Goal: Communication & Community: Connect with others

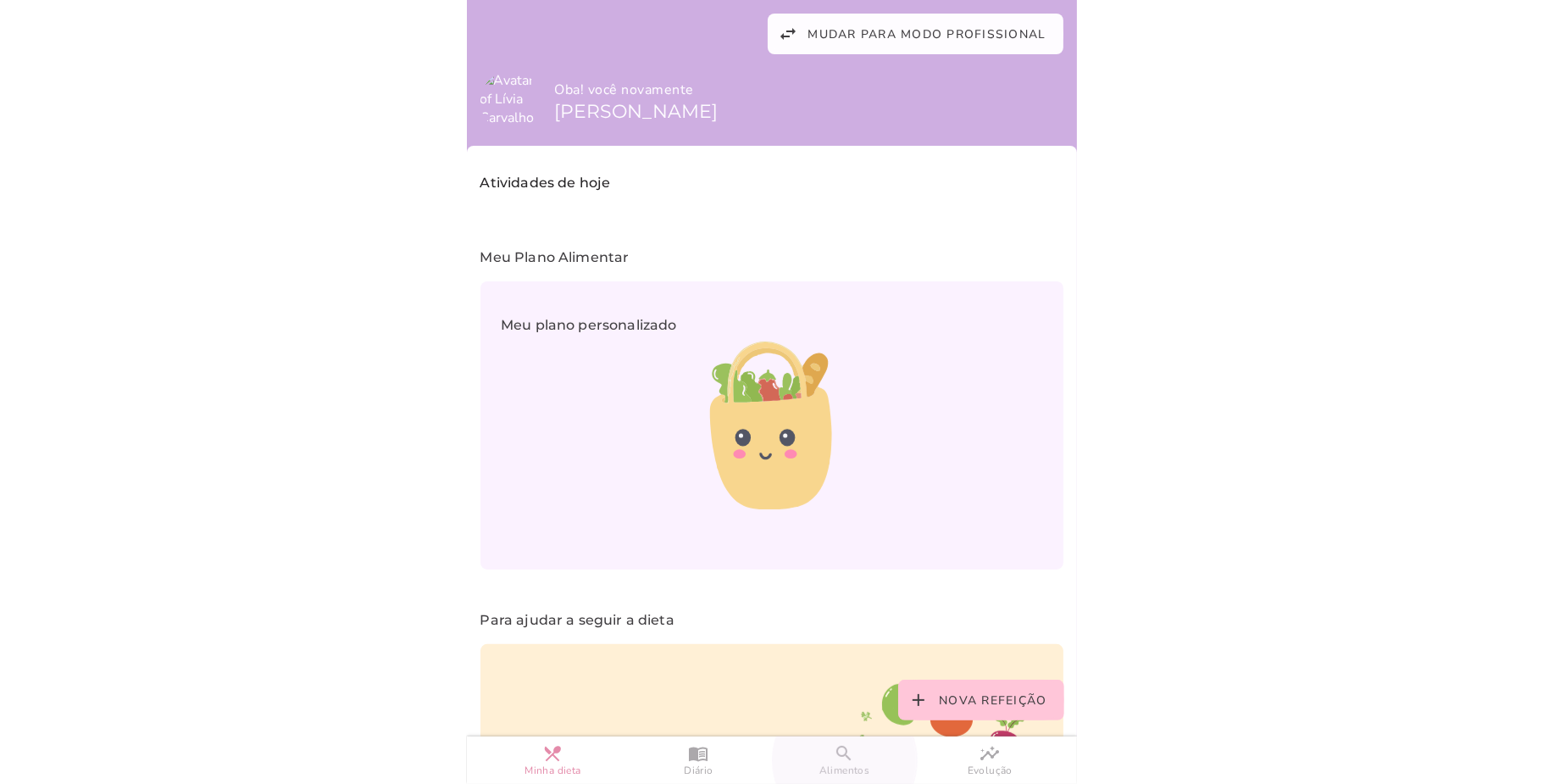
click at [827, 771] on span "Alimentos" at bounding box center [845, 770] width 51 height 15
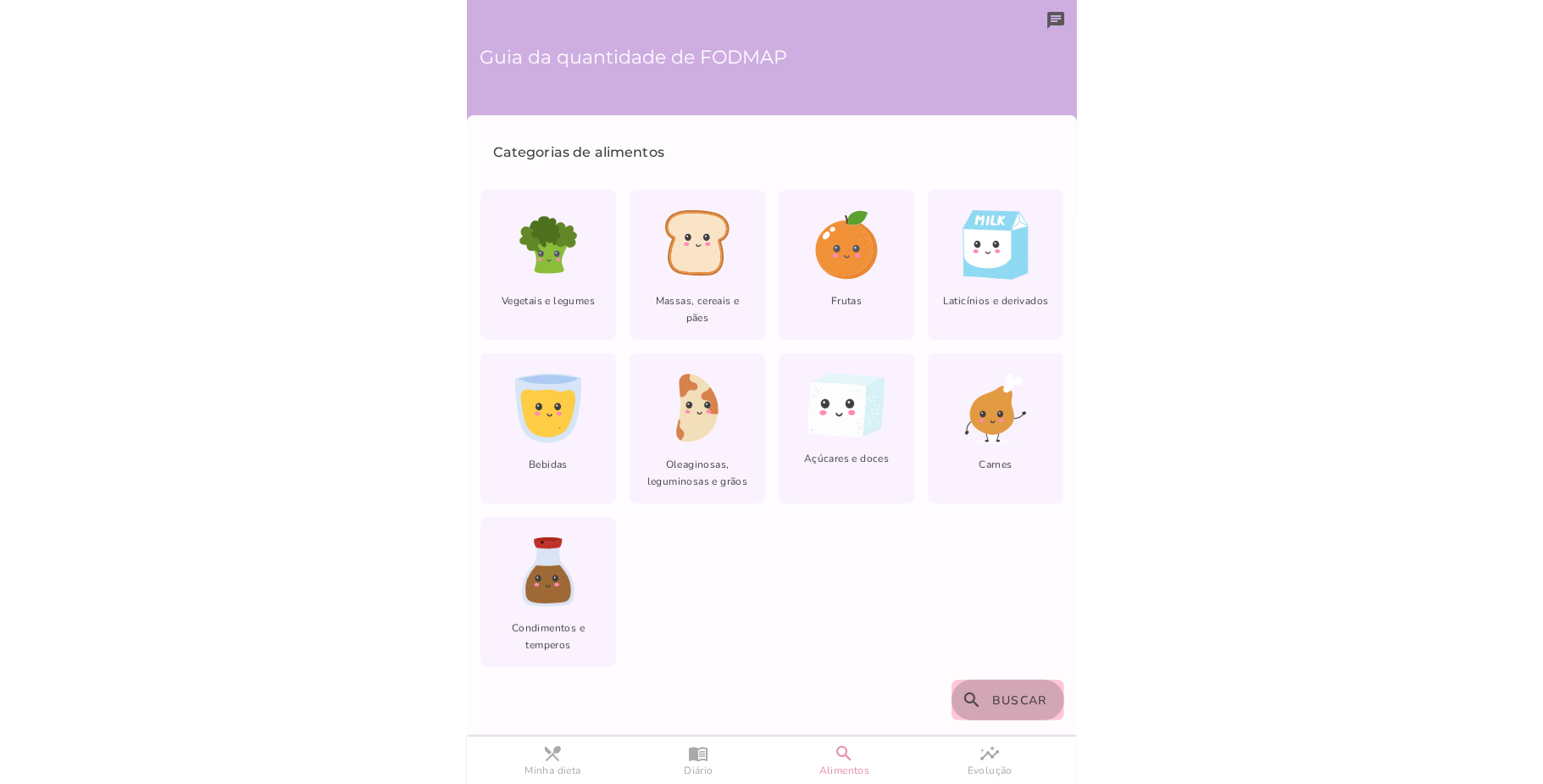
click at [984, 702] on button "search Buscar" at bounding box center [1008, 700] width 113 height 40
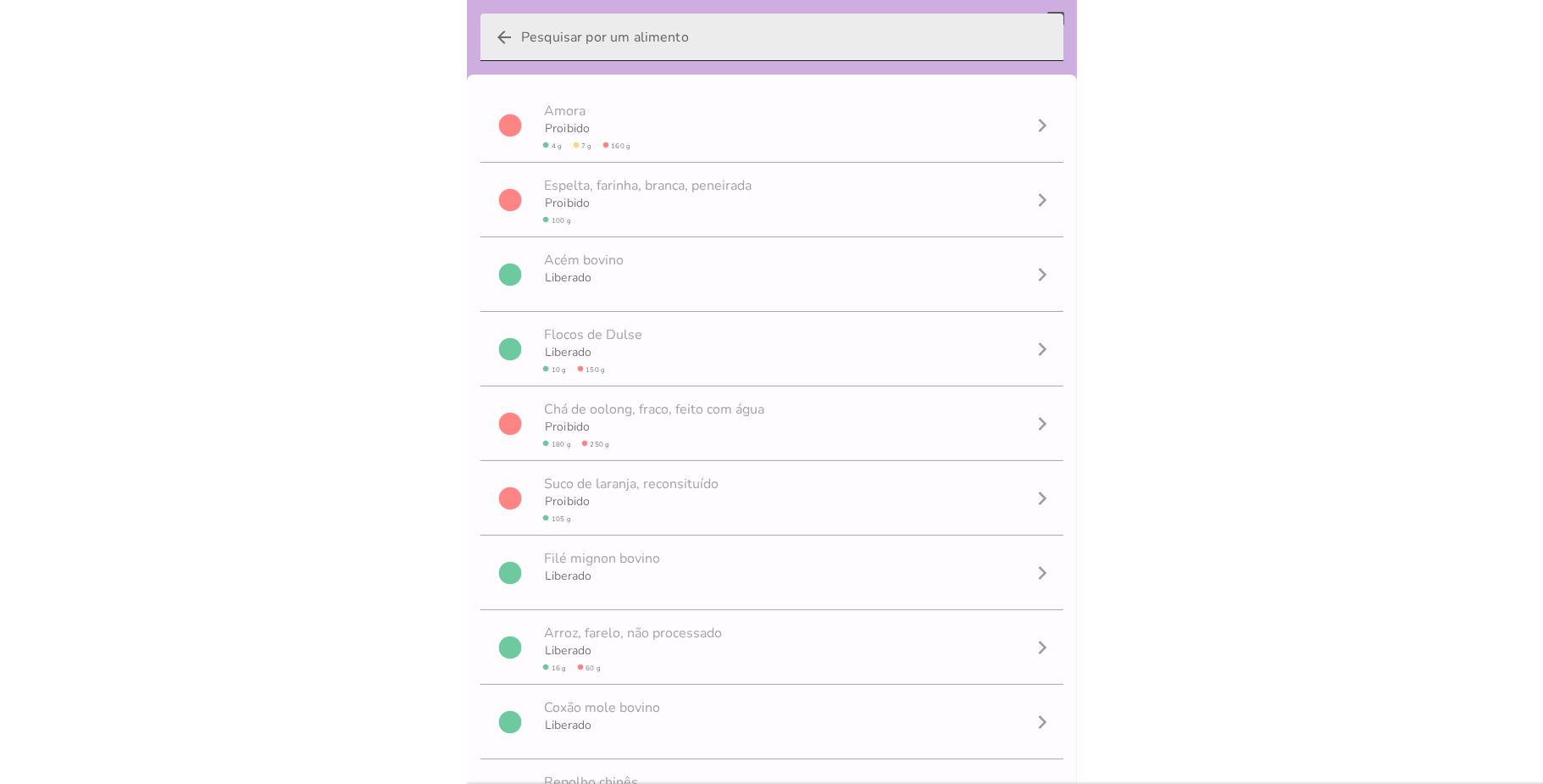
click at [642, 30] on input "arrow_back" at bounding box center [785, 38] width 529 height 48
type input "MEL"
type mwc-textfield "MEL"
click at [489, 22] on label "arrow_back MEL clear" at bounding box center [772, 38] width 583 height 48
click at [521, 22] on input "MEL" at bounding box center [772, 38] width 502 height 48
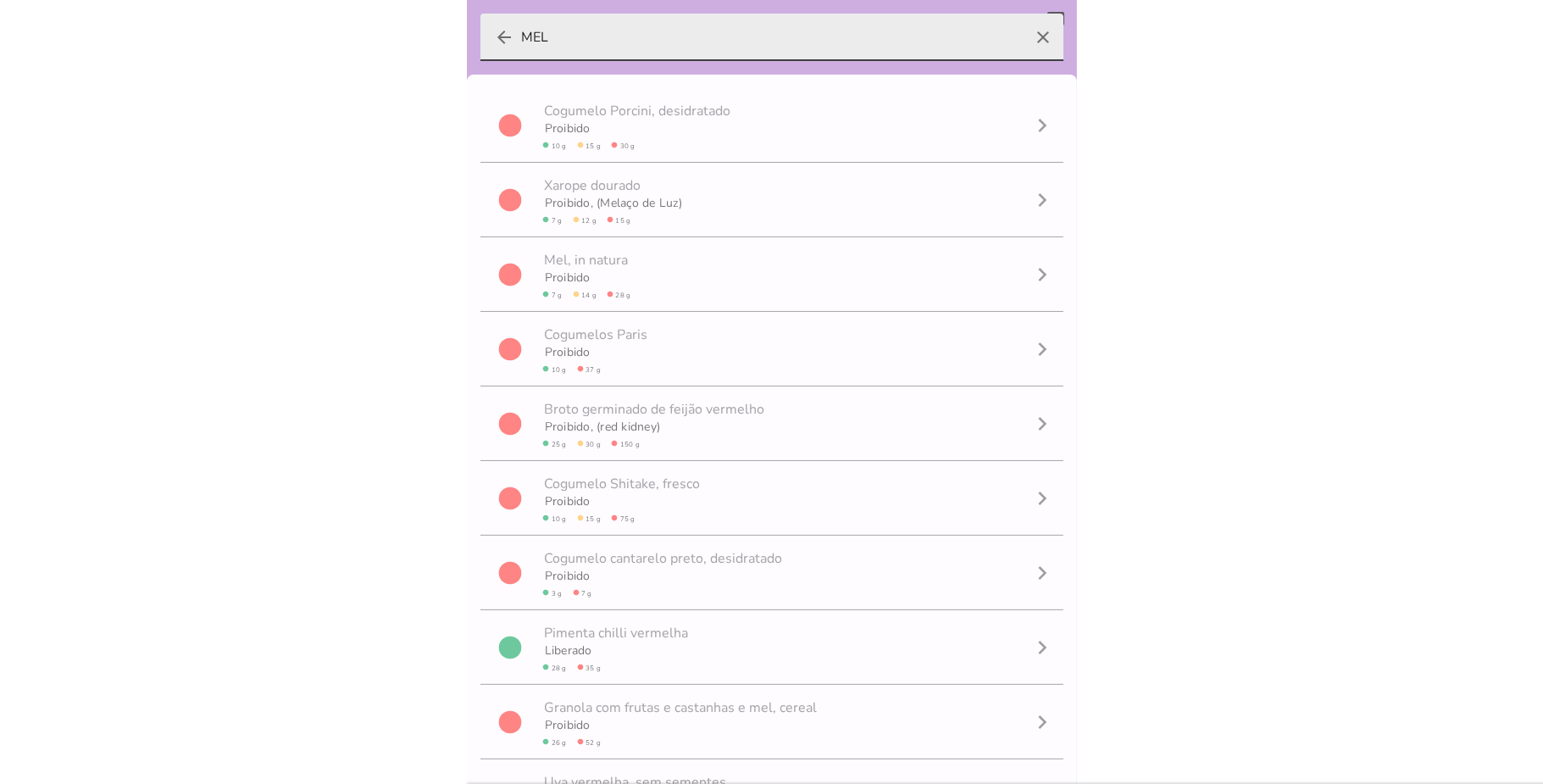
click at [517, 42] on label "arrow_back MEL clear" at bounding box center [772, 38] width 583 height 48
click at [521, 42] on input "MEL" at bounding box center [772, 38] width 502 height 48
click at [503, 32] on icon "arrow_back" at bounding box center [504, 38] width 20 height 20
click at [521, 32] on input "MEL" at bounding box center [772, 38] width 502 height 48
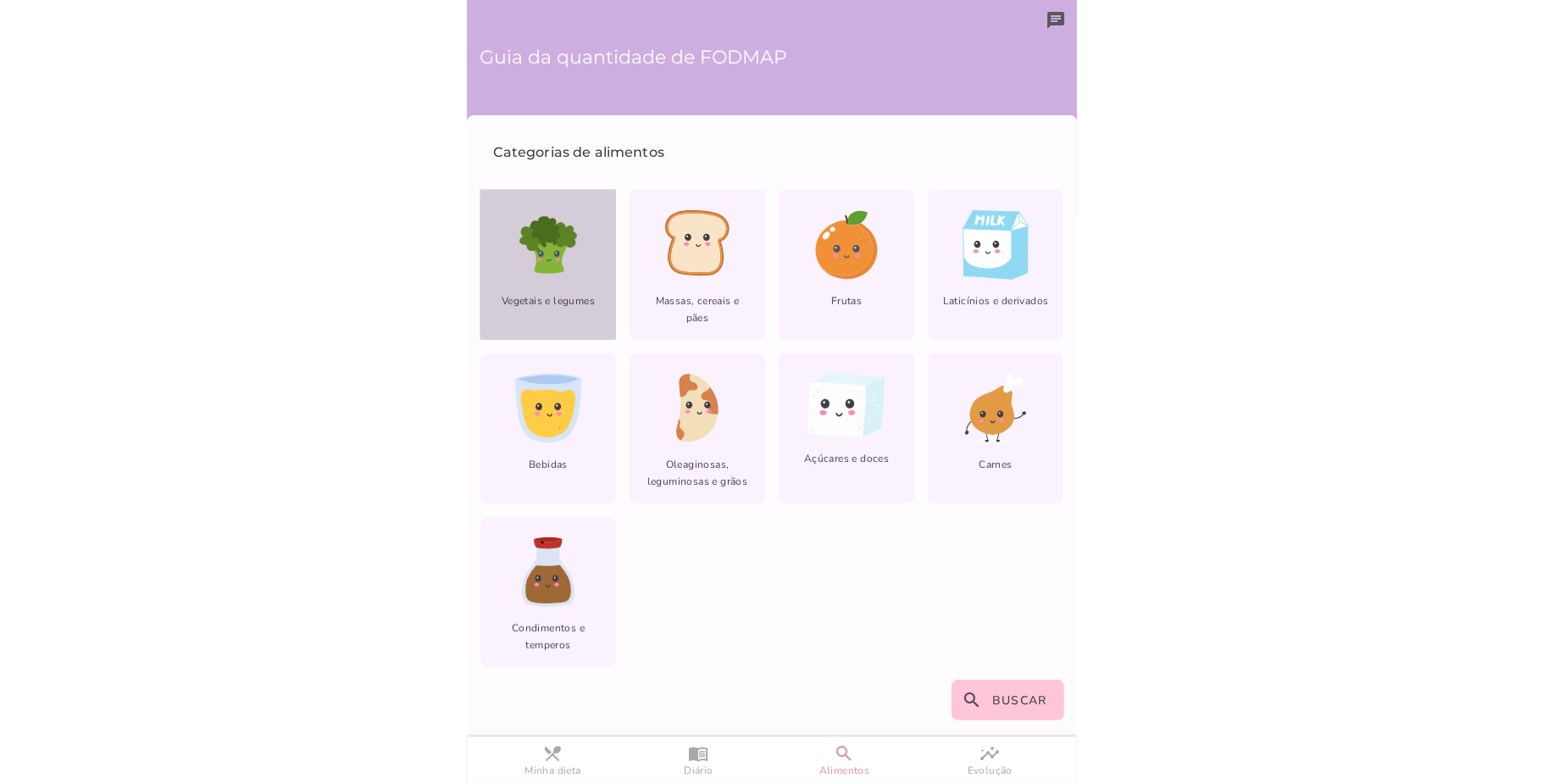
click at [555, 245] on icon at bounding box center [565, 234] width 21 height 25
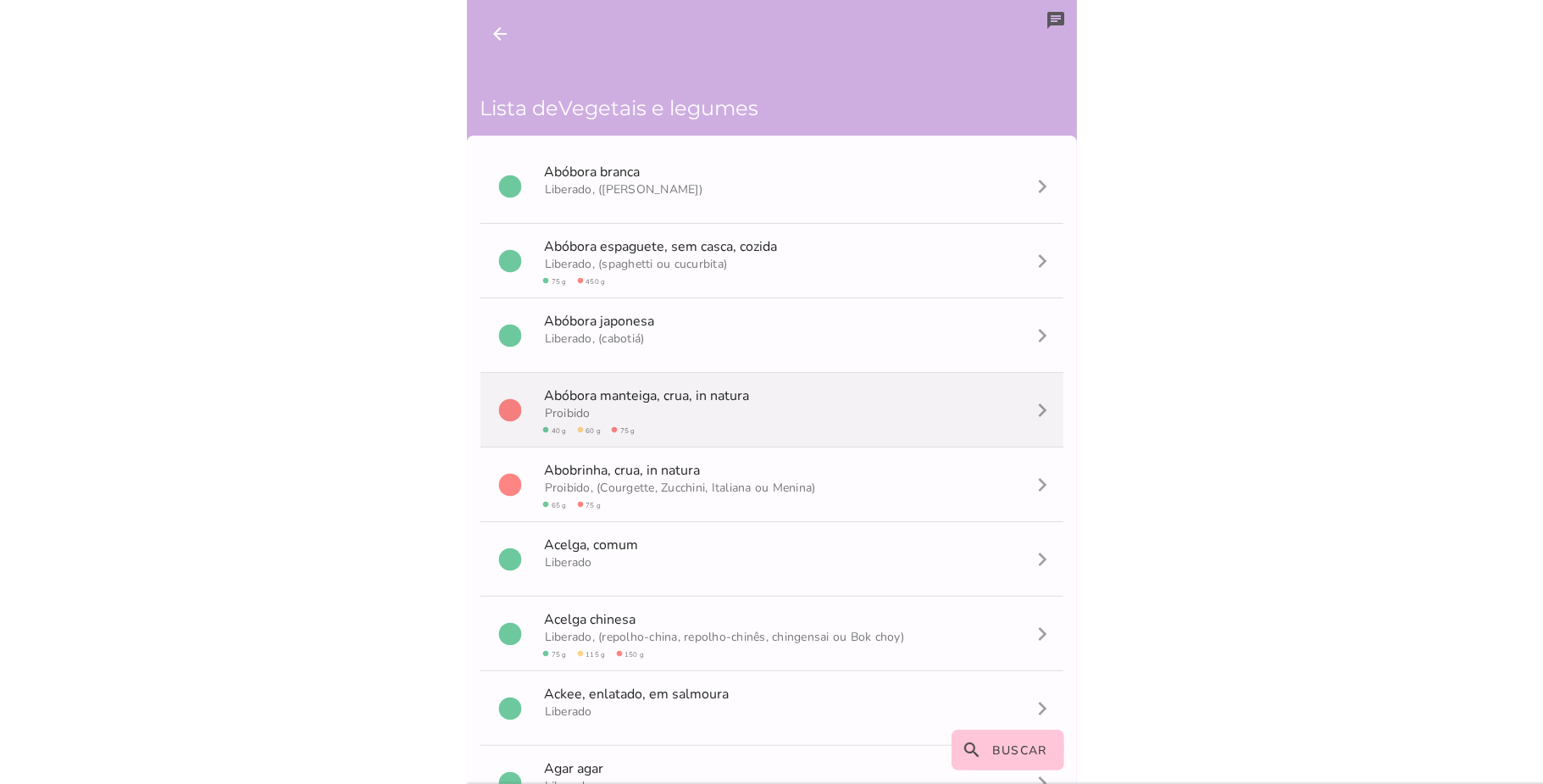
click at [646, 401] on span "A b ó b o r a m a n t e i g a , crua, in natura" at bounding box center [650, 396] width 209 height 18
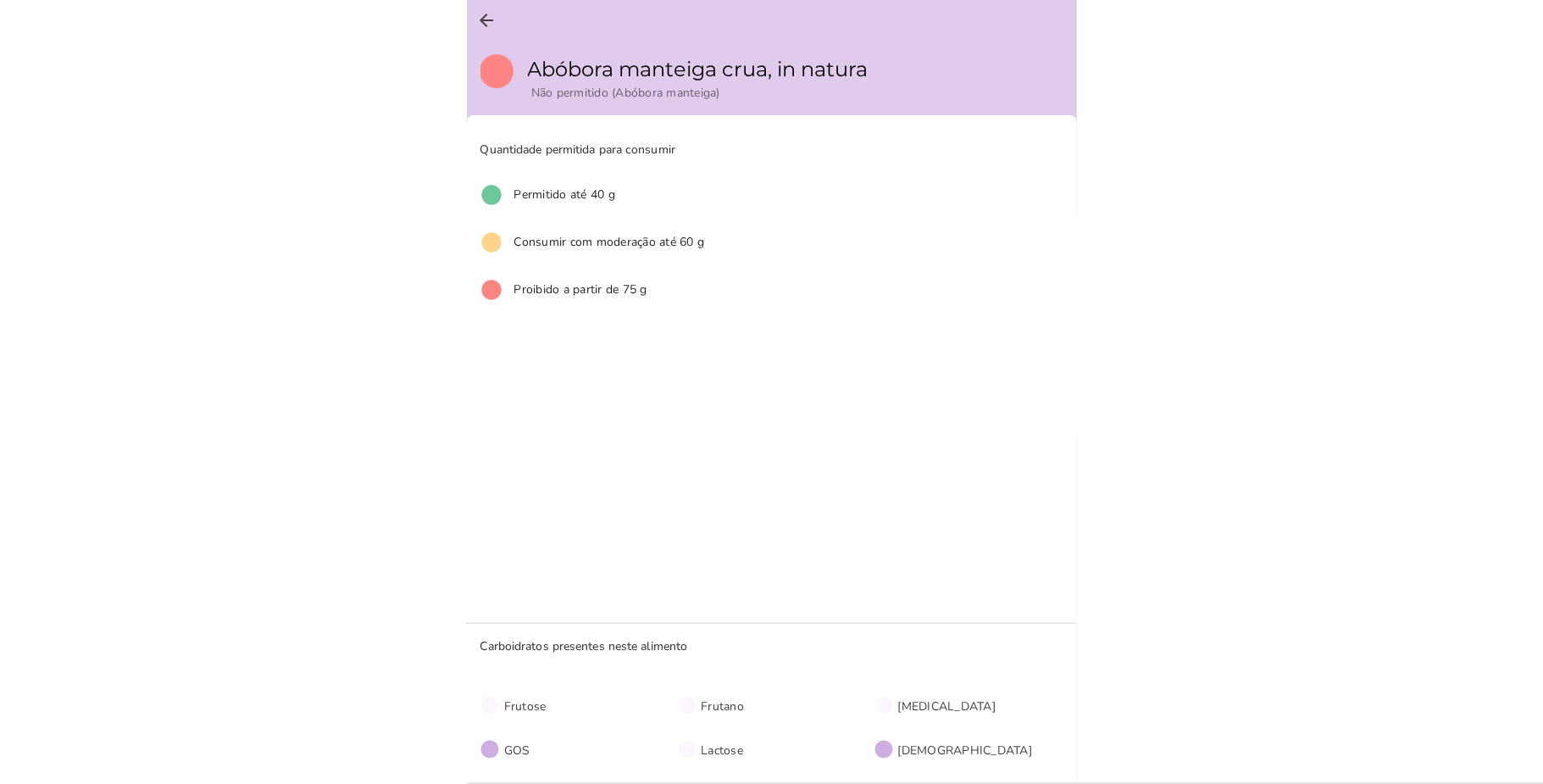
click at [465, 21] on body at bounding box center [772, 392] width 1543 height 784
click at [482, 18] on icon "arrow_back" at bounding box center [487, 20] width 20 height 20
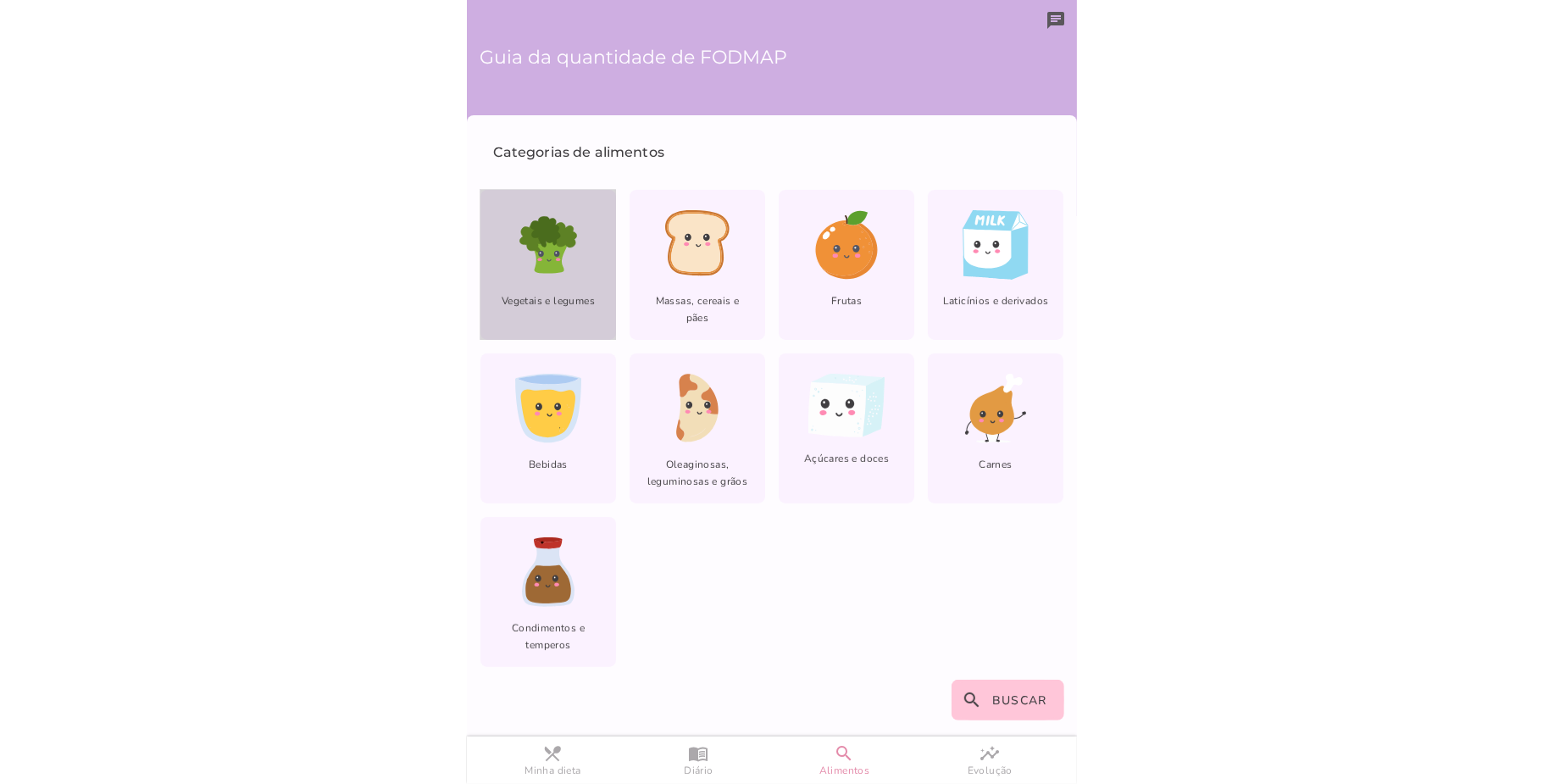
click at [594, 277] on div "Vegetais e legumes" at bounding box center [548, 265] width 136 height 150
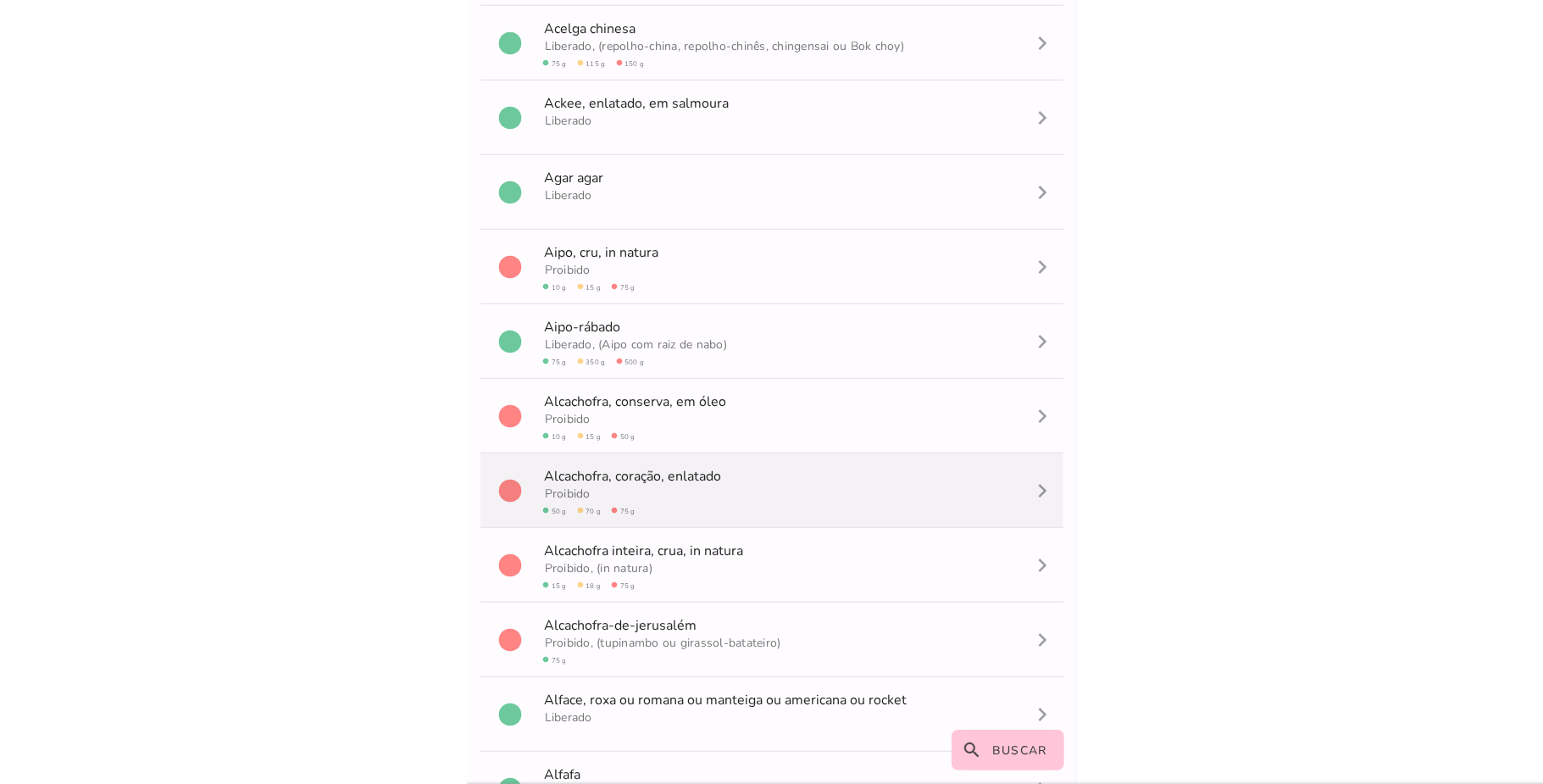
scroll to position [593, 0]
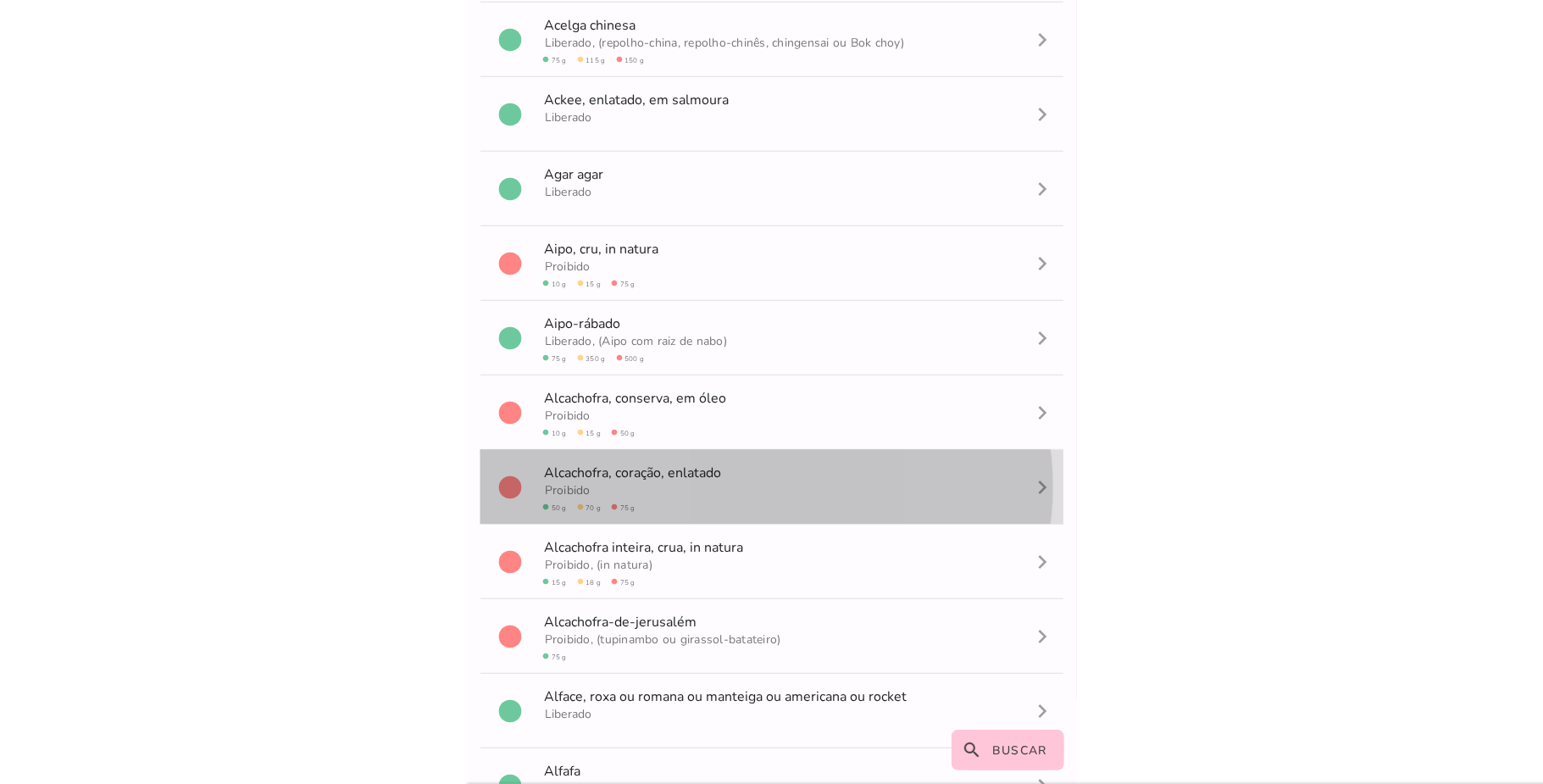
click at [618, 493] on span "Proibido circle 50 g circle 70 g circle 75 g" at bounding box center [633, 495] width 184 height 38
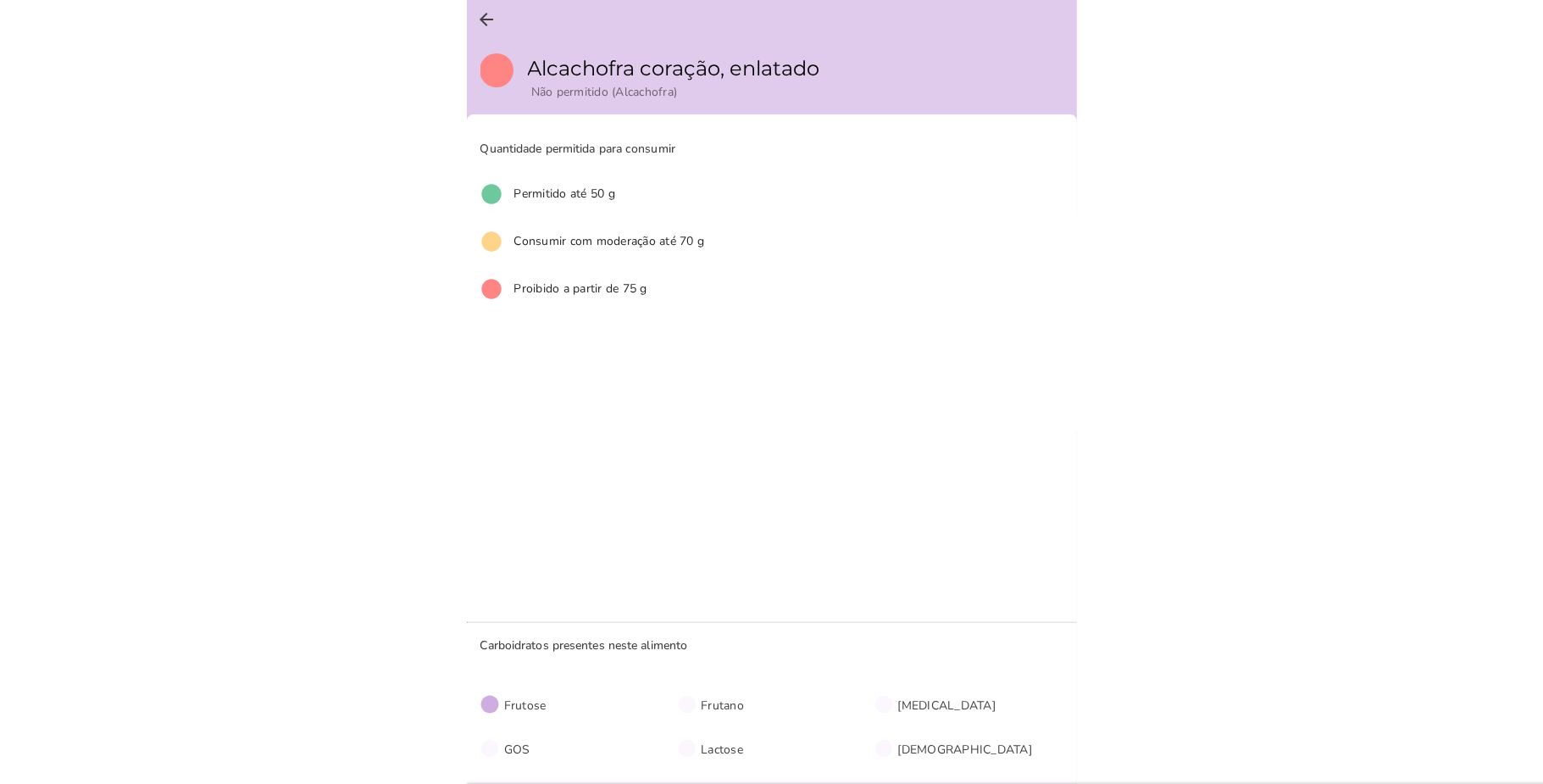
scroll to position [1, 0]
click at [475, 18] on button "arrow_back" at bounding box center [487, 19] width 40 height 40
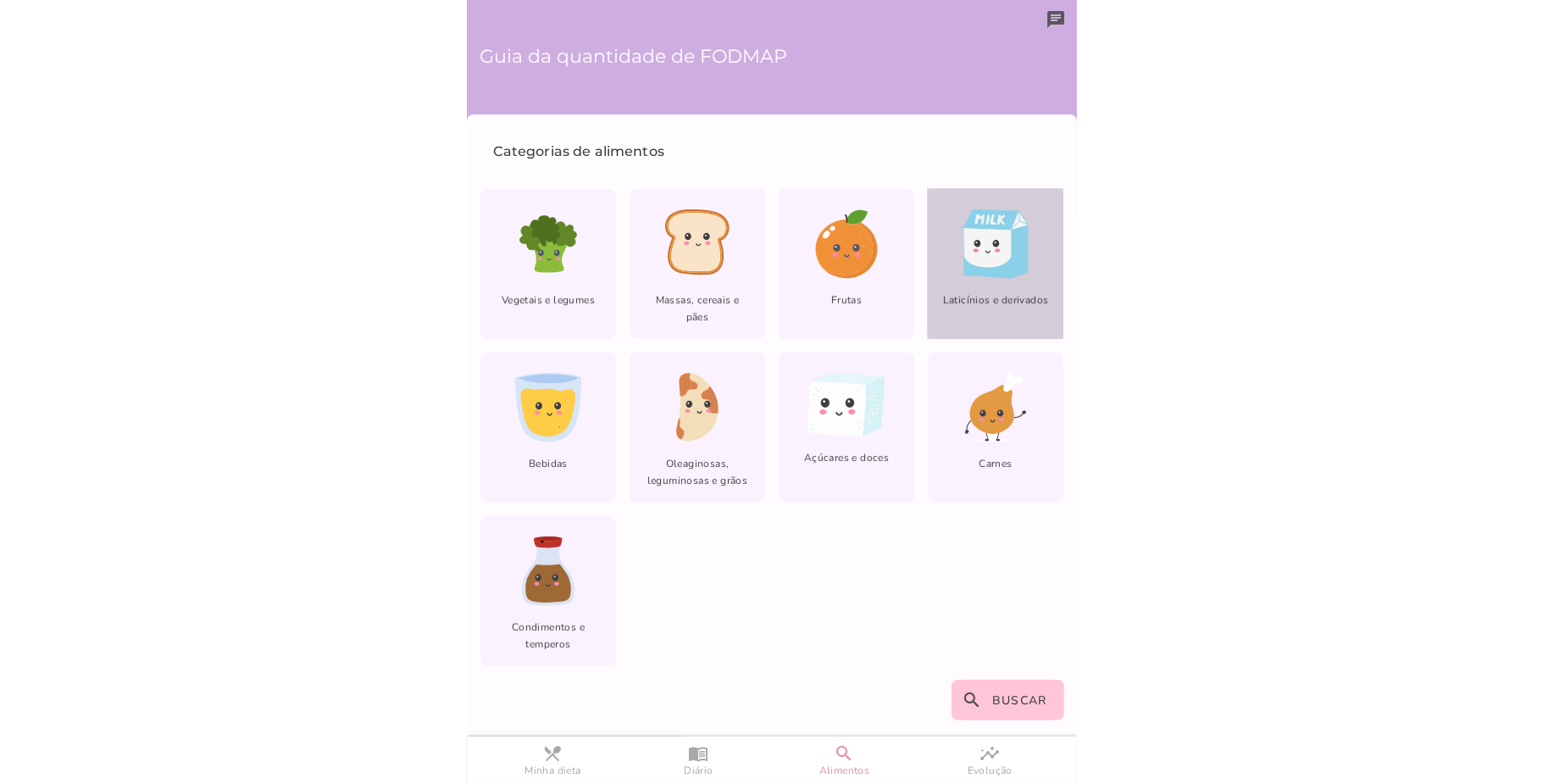
click at [978, 295] on span "Laticínios e derivados" at bounding box center [996, 306] width 136 height 30
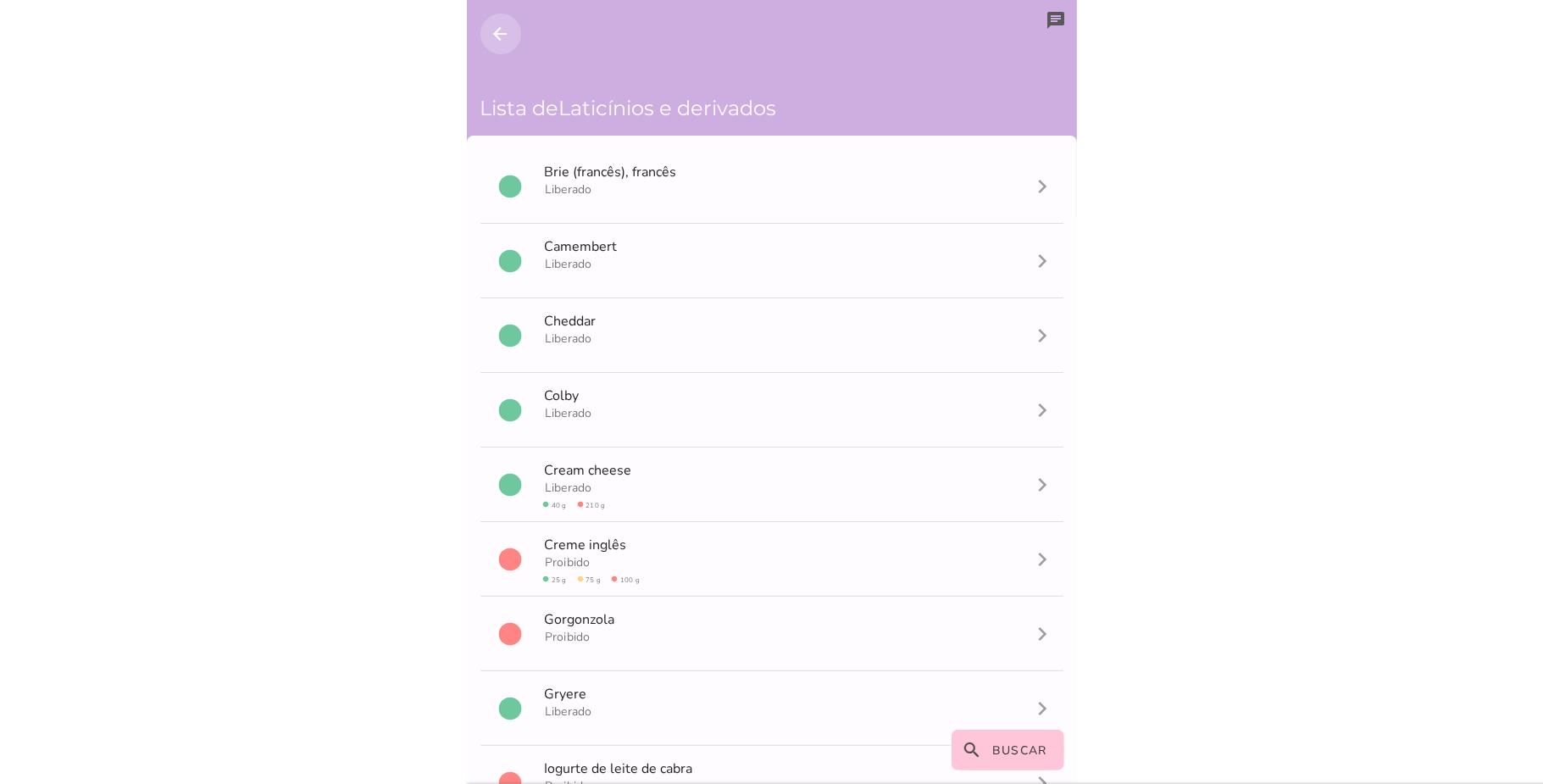
click at [495, 36] on icon "arrow_back" at bounding box center [501, 34] width 20 height 20
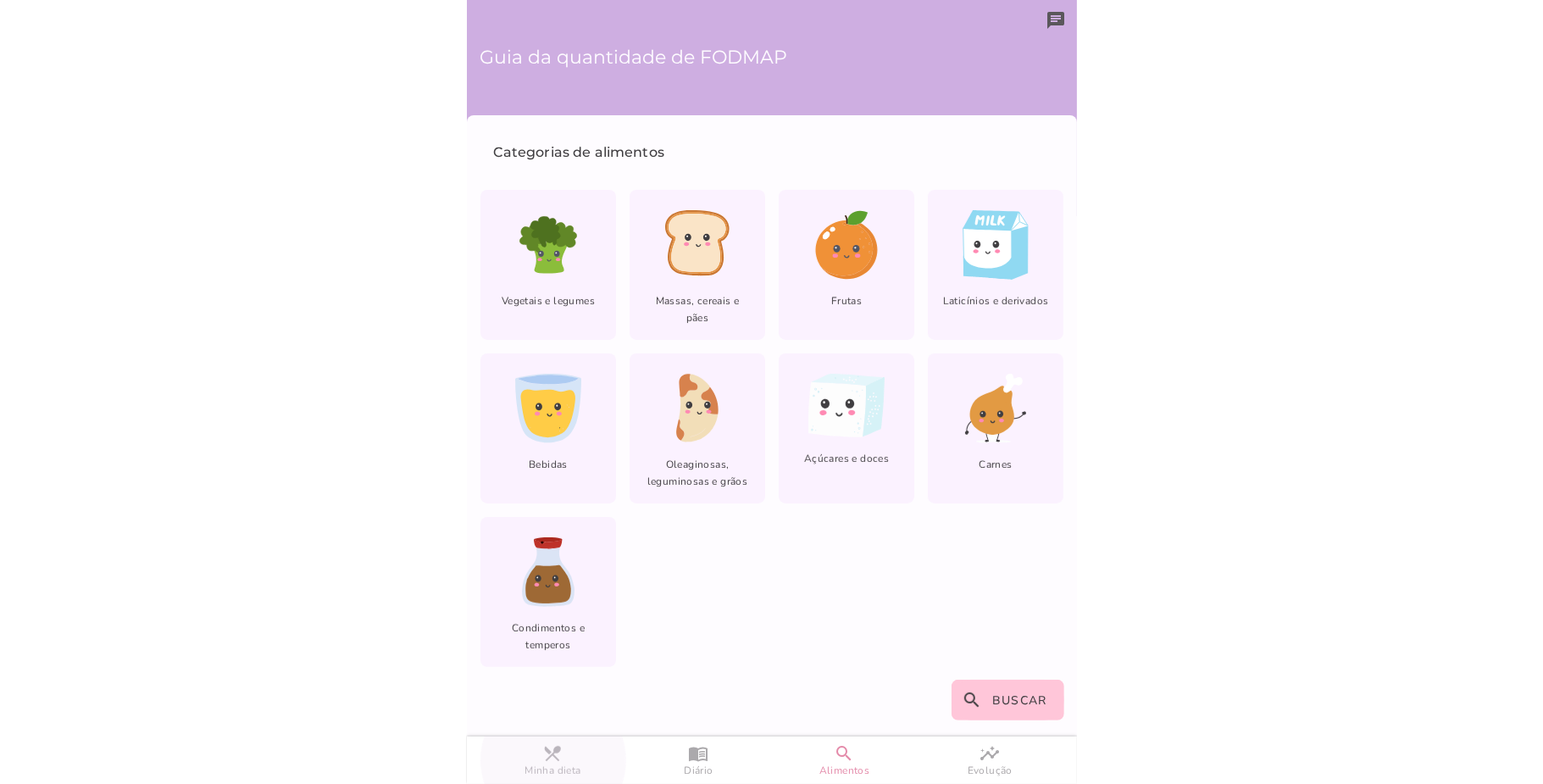
click at [0, 0] on slot "restaurant_menu" at bounding box center [0, 0] width 0 height 0
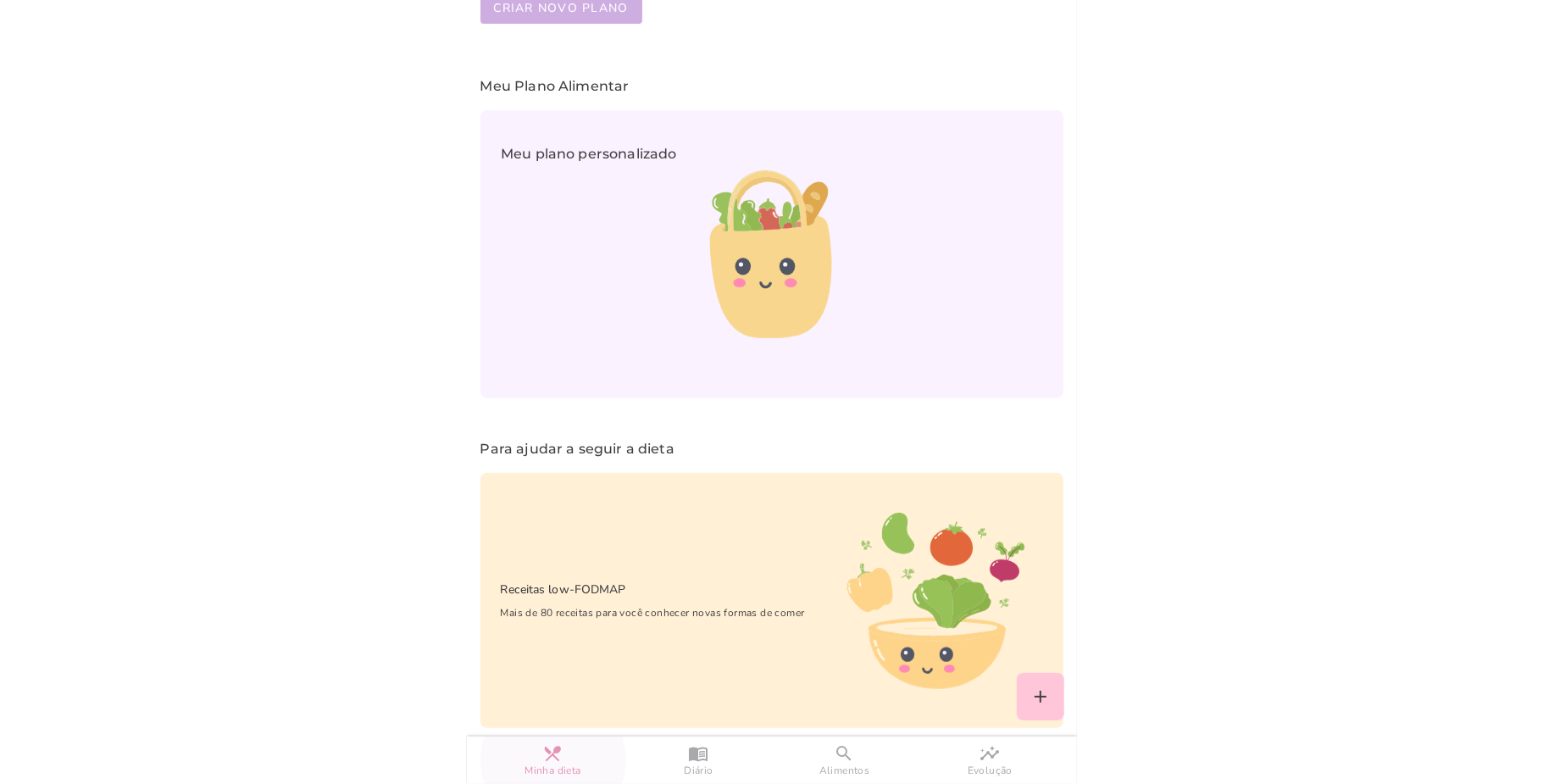
scroll to position [261, 0]
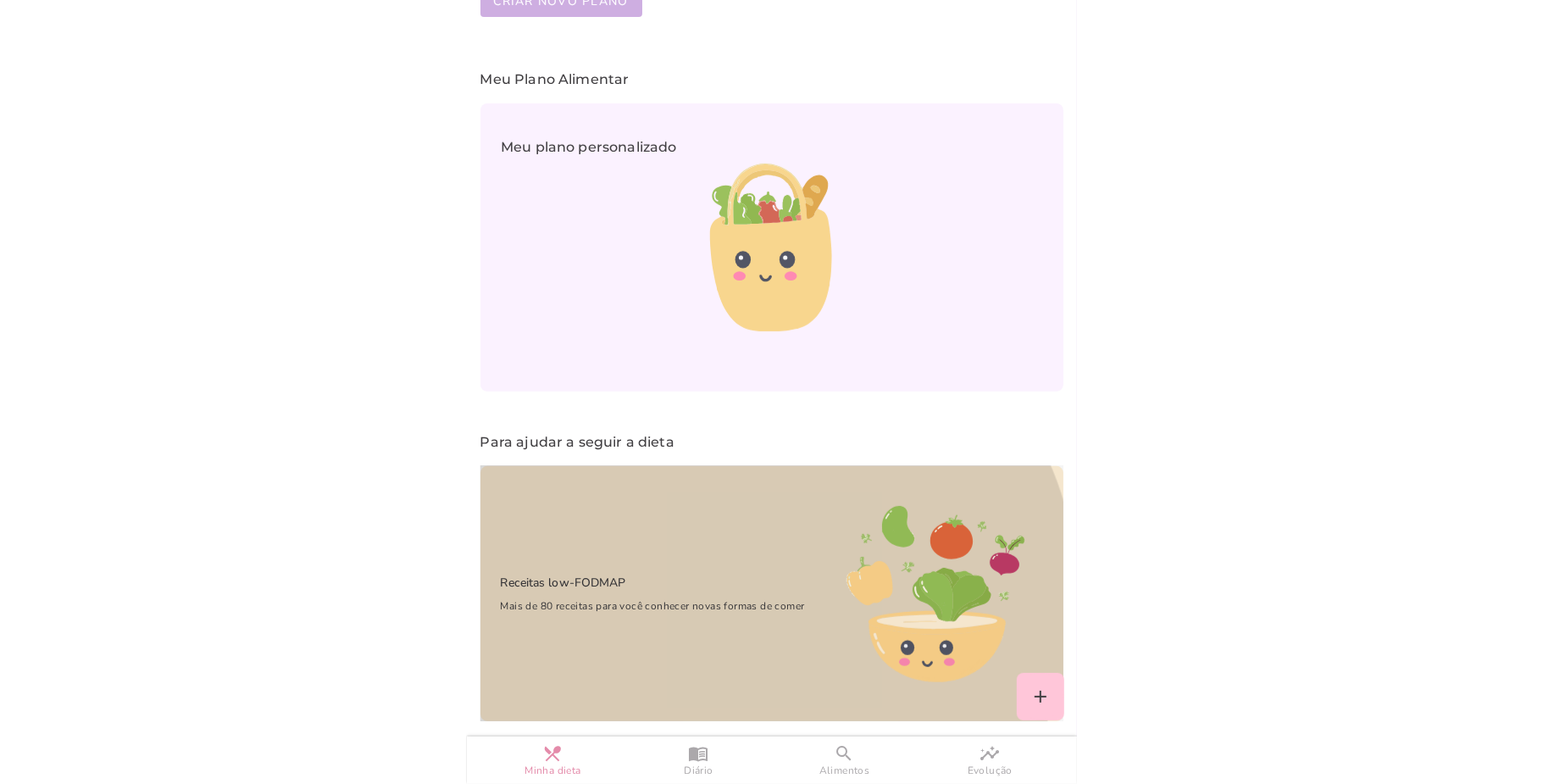
click at [712, 552] on div "Receitas low-FODMAP Mais de 80 receitas para você conhecer novas formas de comer" at bounding box center [643, 593] width 327 height 82
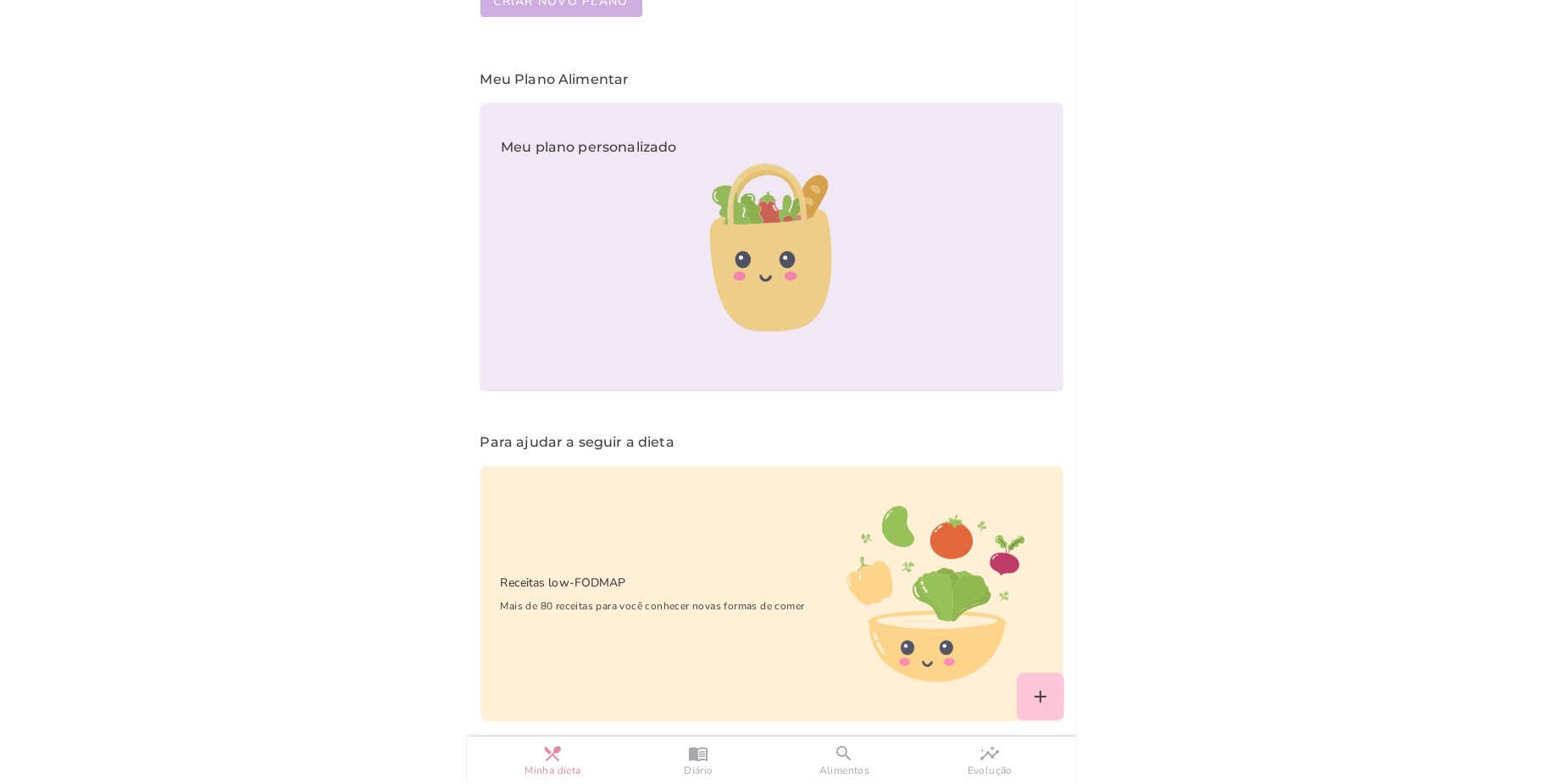
scroll to position [0, 0]
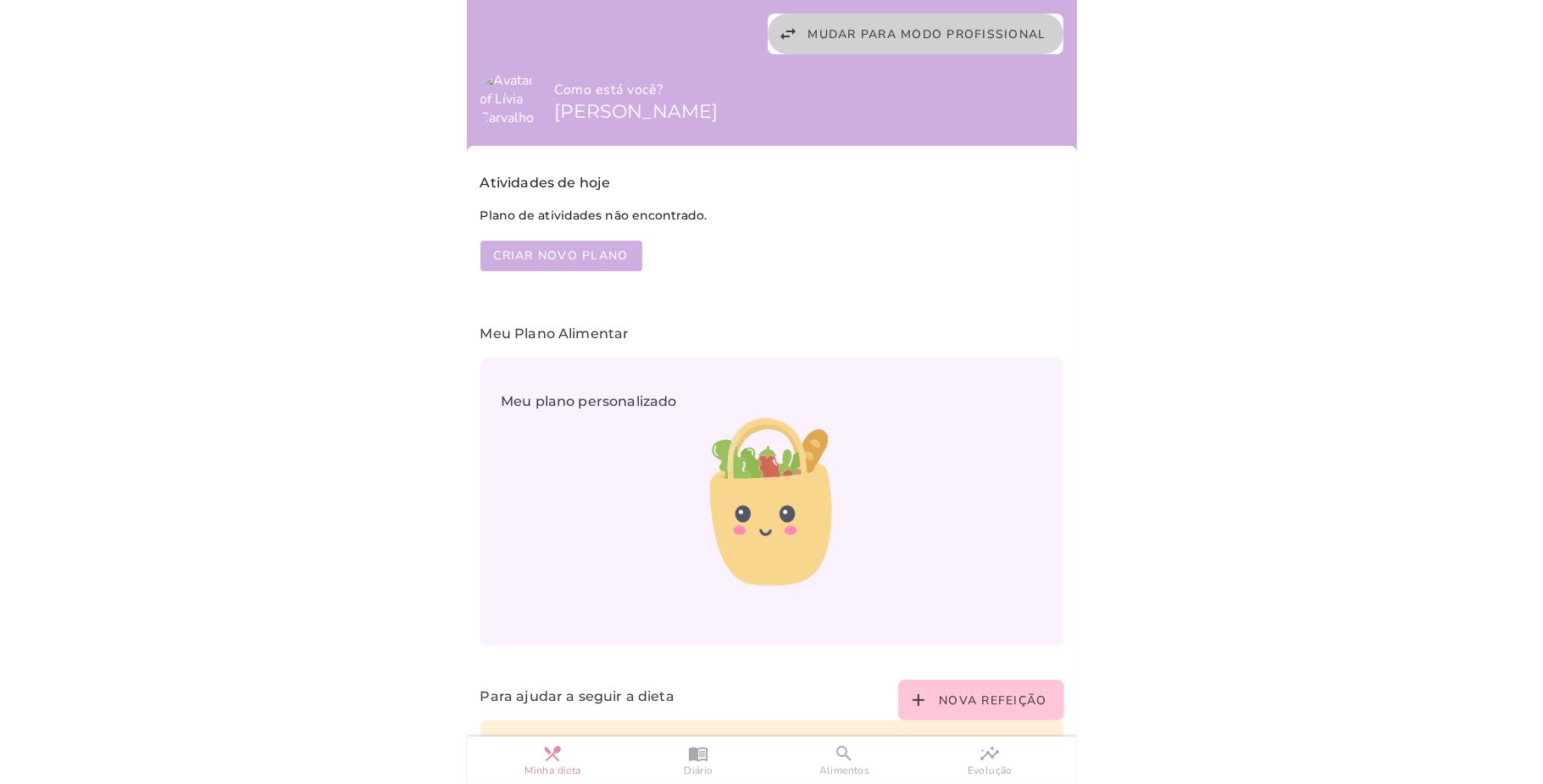
click at [887, 46] on button "swap_horiz Mudar para modo profissional" at bounding box center [915, 34] width 296 height 40
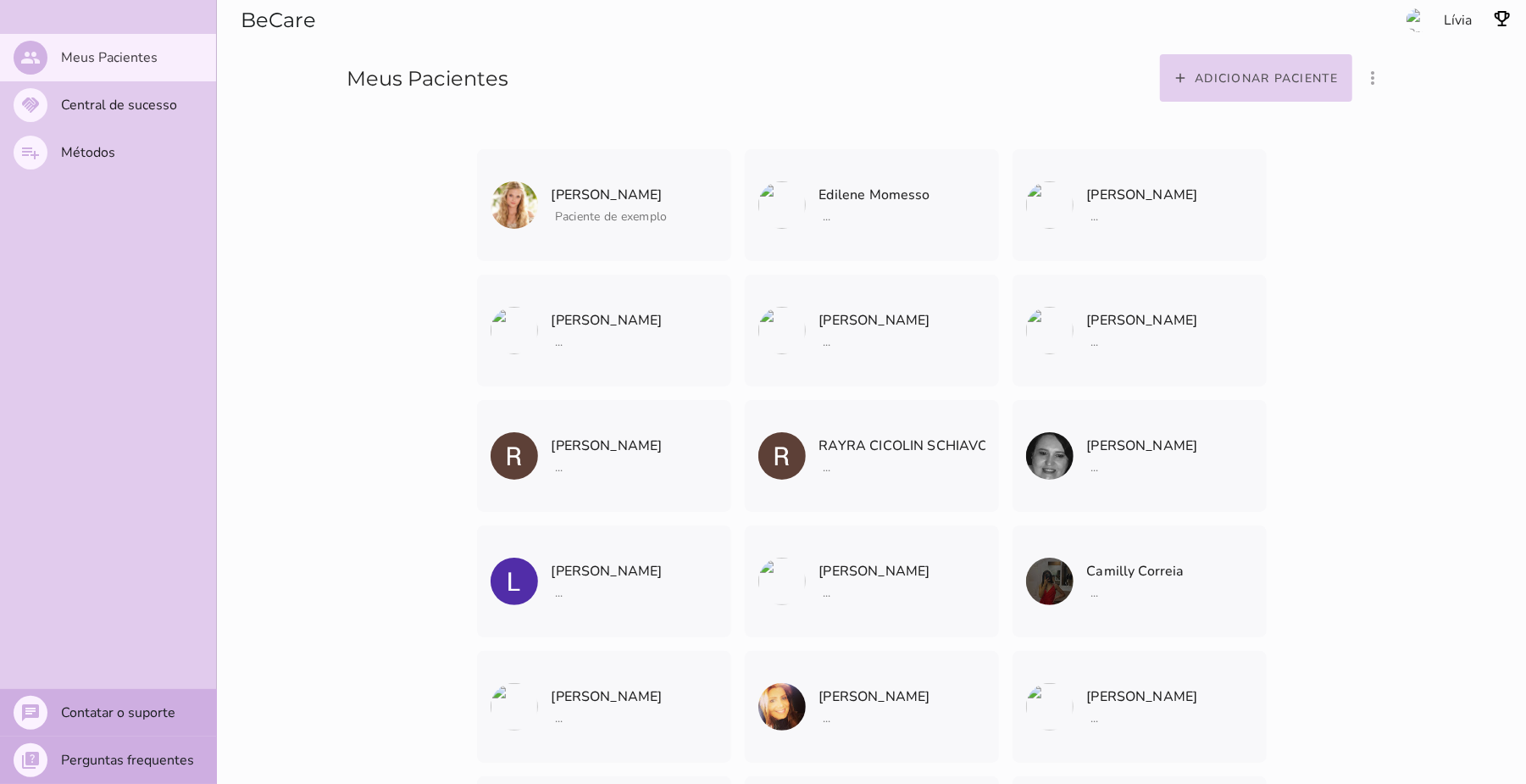
click at [0, 0] on slot "Adicionar paciente" at bounding box center [0, 0] width 0 height 0
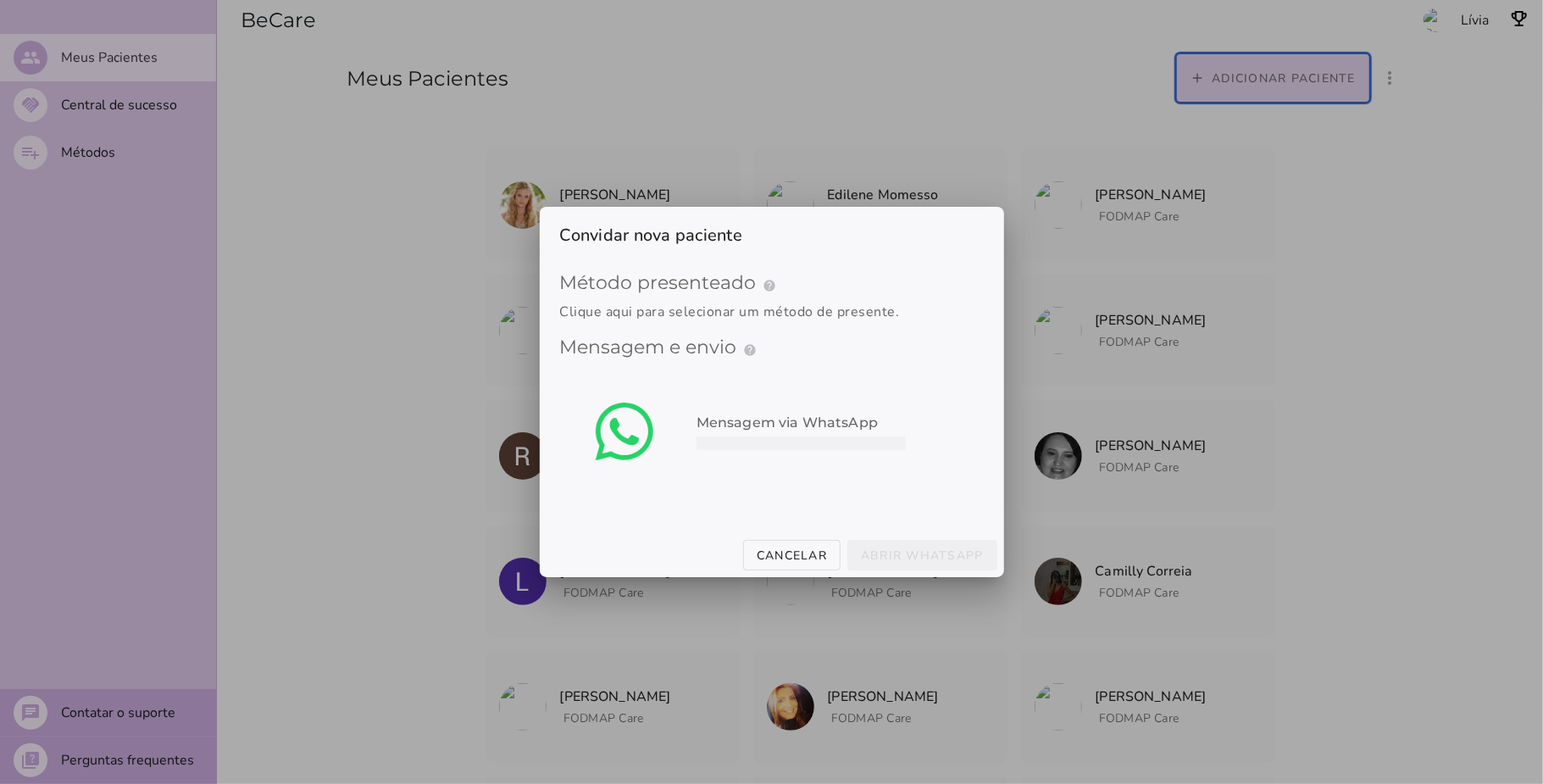
type mwc-select "qGWdic9wsspFTTUrrVGn"
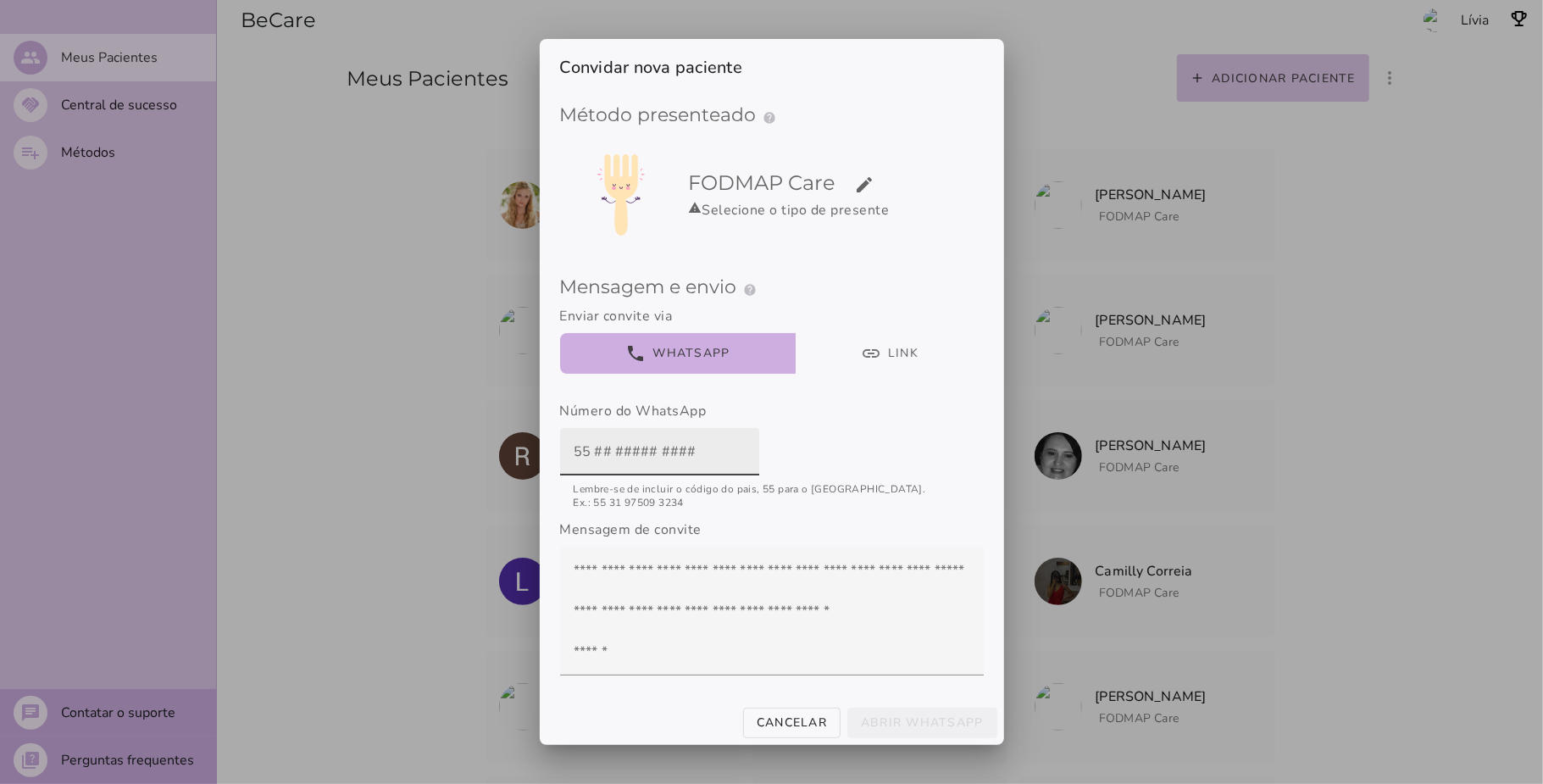
paste input "[PHONE_NUMBER]"
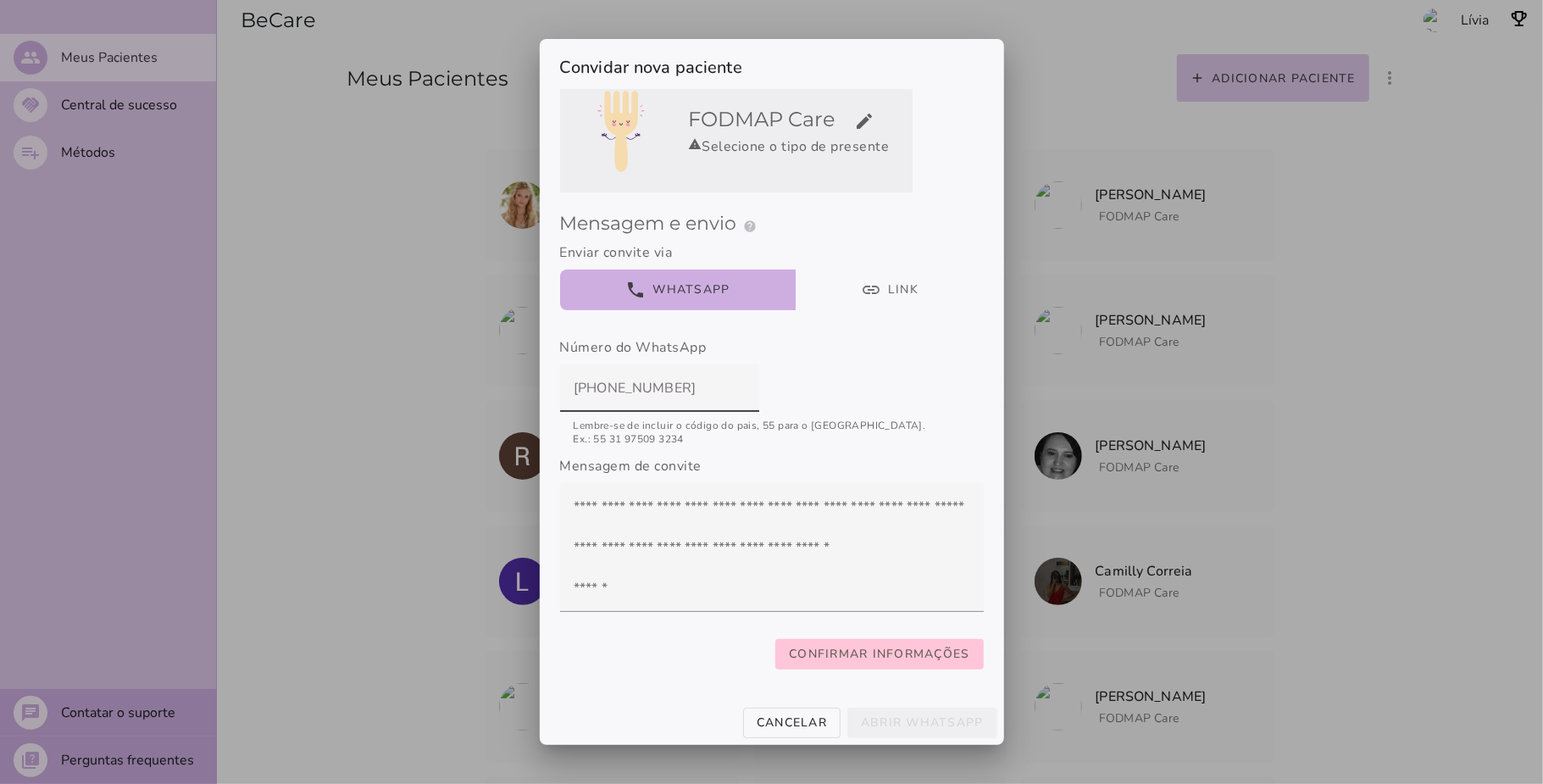
type input "[PHONE_NUMBER]"
type mwc-textfield "[PHONE_NUMBER]"
click at [870, 106] on h5 "FODMAP Care edit" at bounding box center [797, 120] width 217 height 27
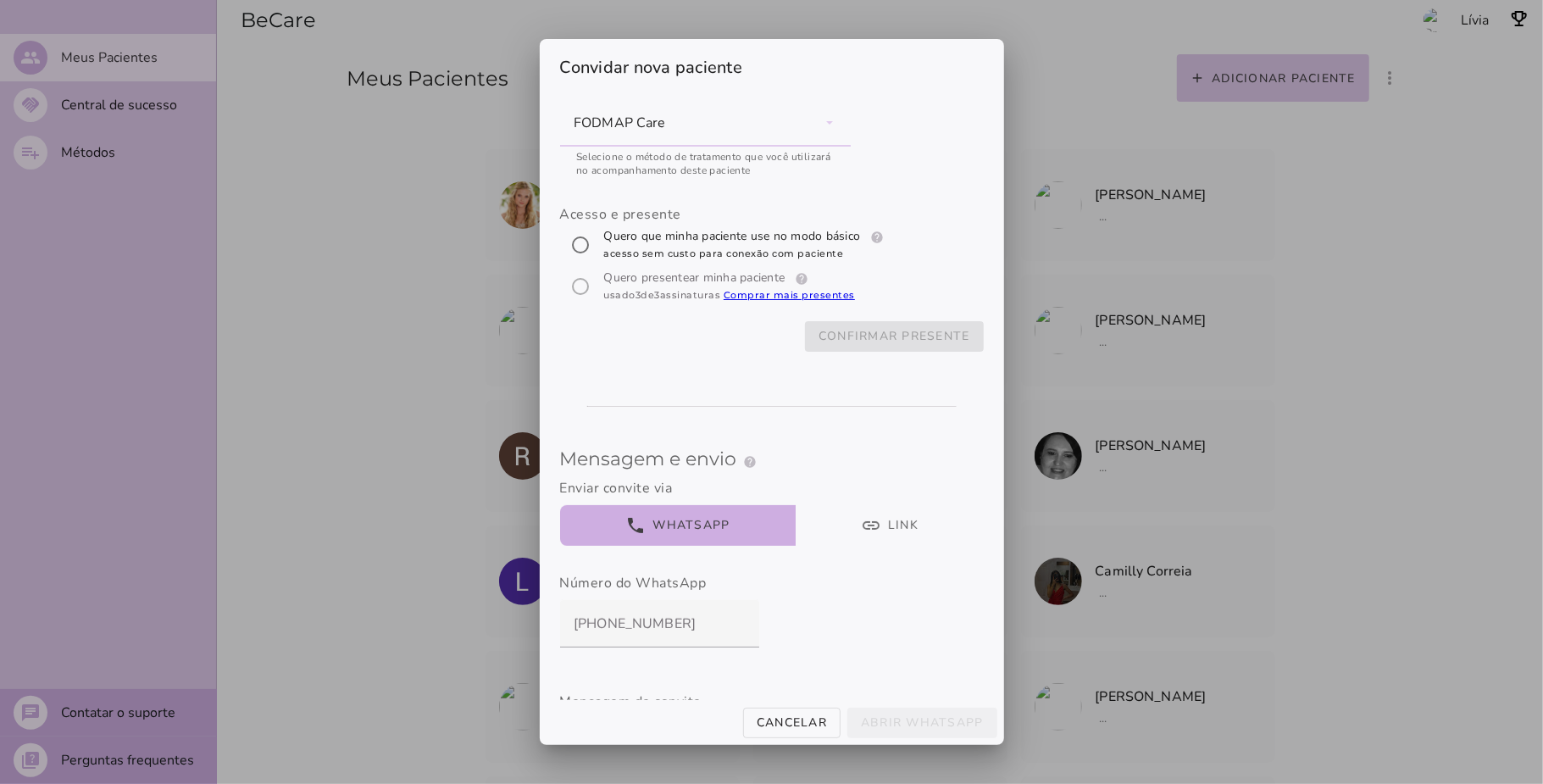
scroll to position [0, 0]
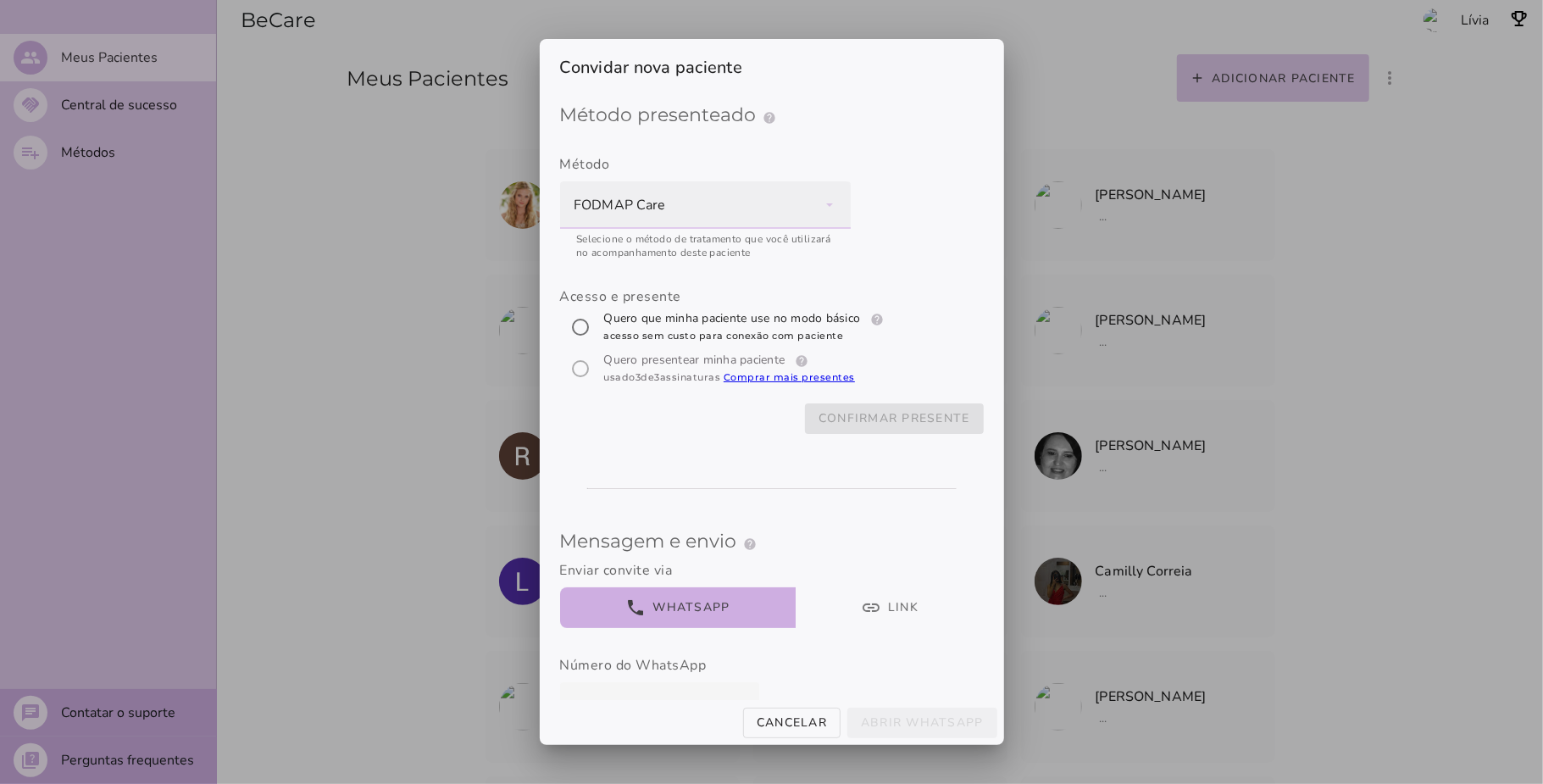
click at [827, 211] on div "FODMAP Care" at bounding box center [705, 205] width 290 height 48
click at [927, 194] on label "Método FODMAP Care navigate_next Ver outros métodos" at bounding box center [772, 196] width 424 height 125
click at [567, 323] on input "[object Object]" at bounding box center [580, 327] width 40 height 40
radio input "****"
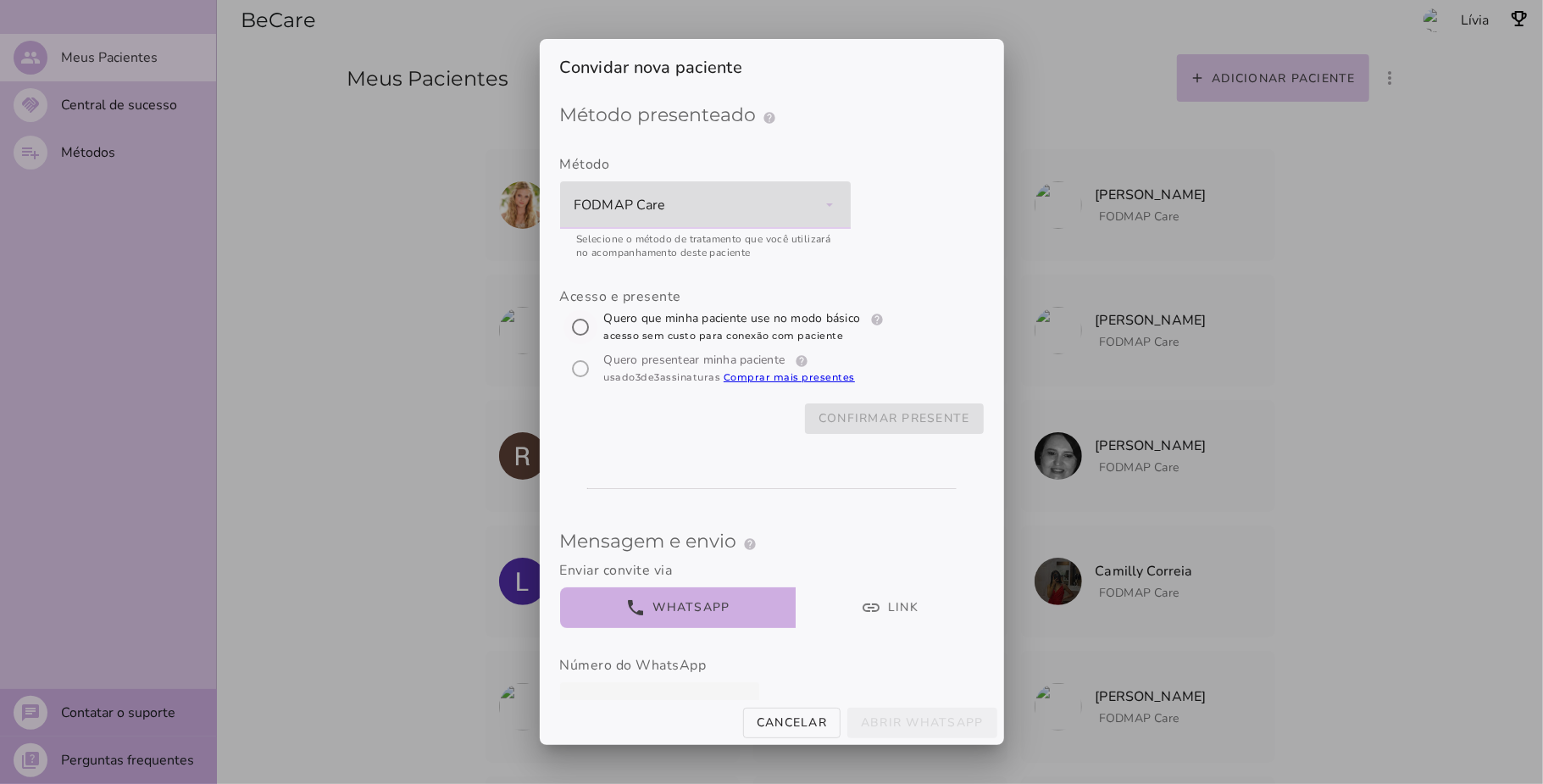
type mwc-radio "trial-extension"
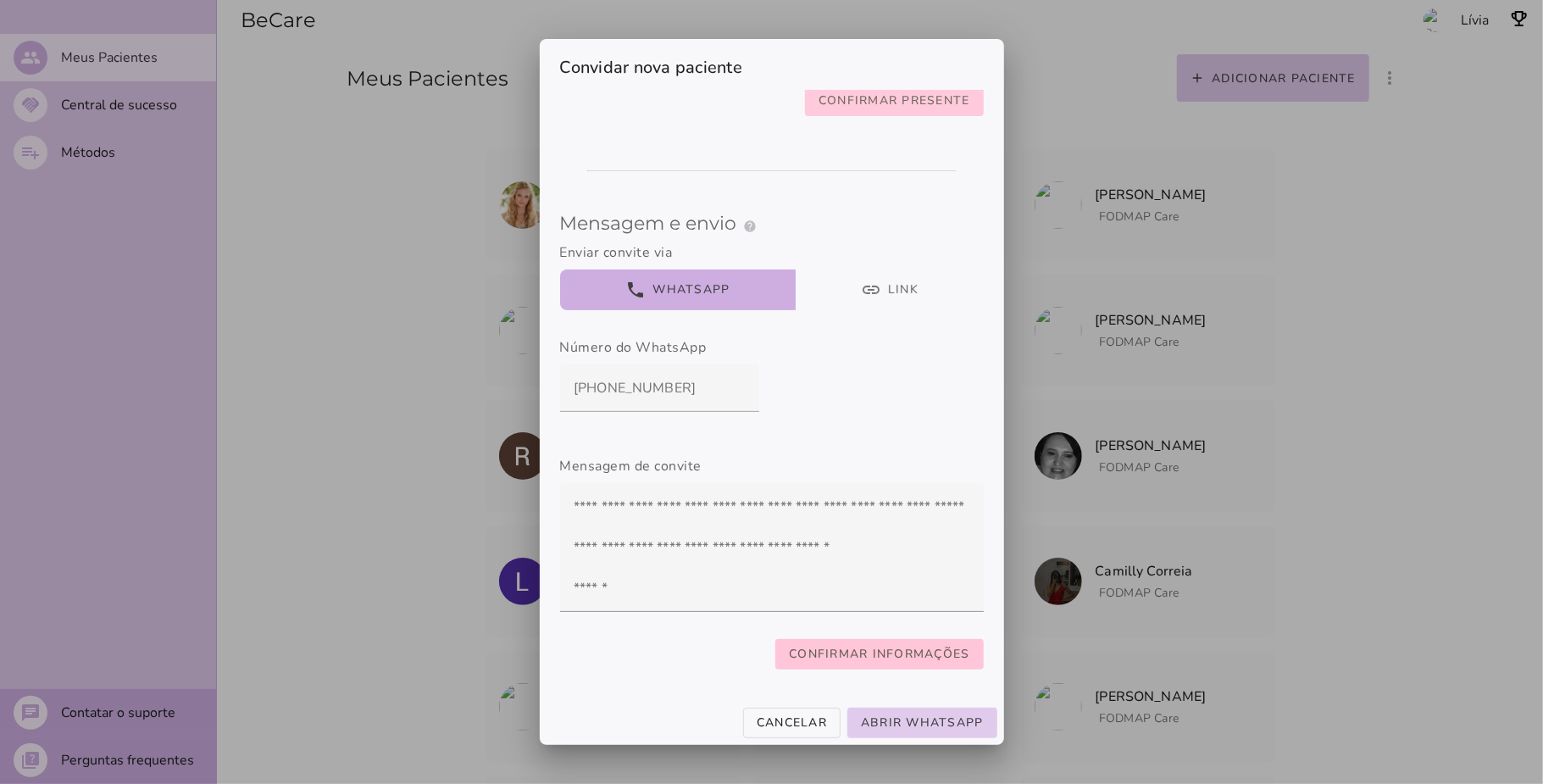
click at [865, 108] on button "Confirmar presente" at bounding box center [894, 100] width 179 height 30
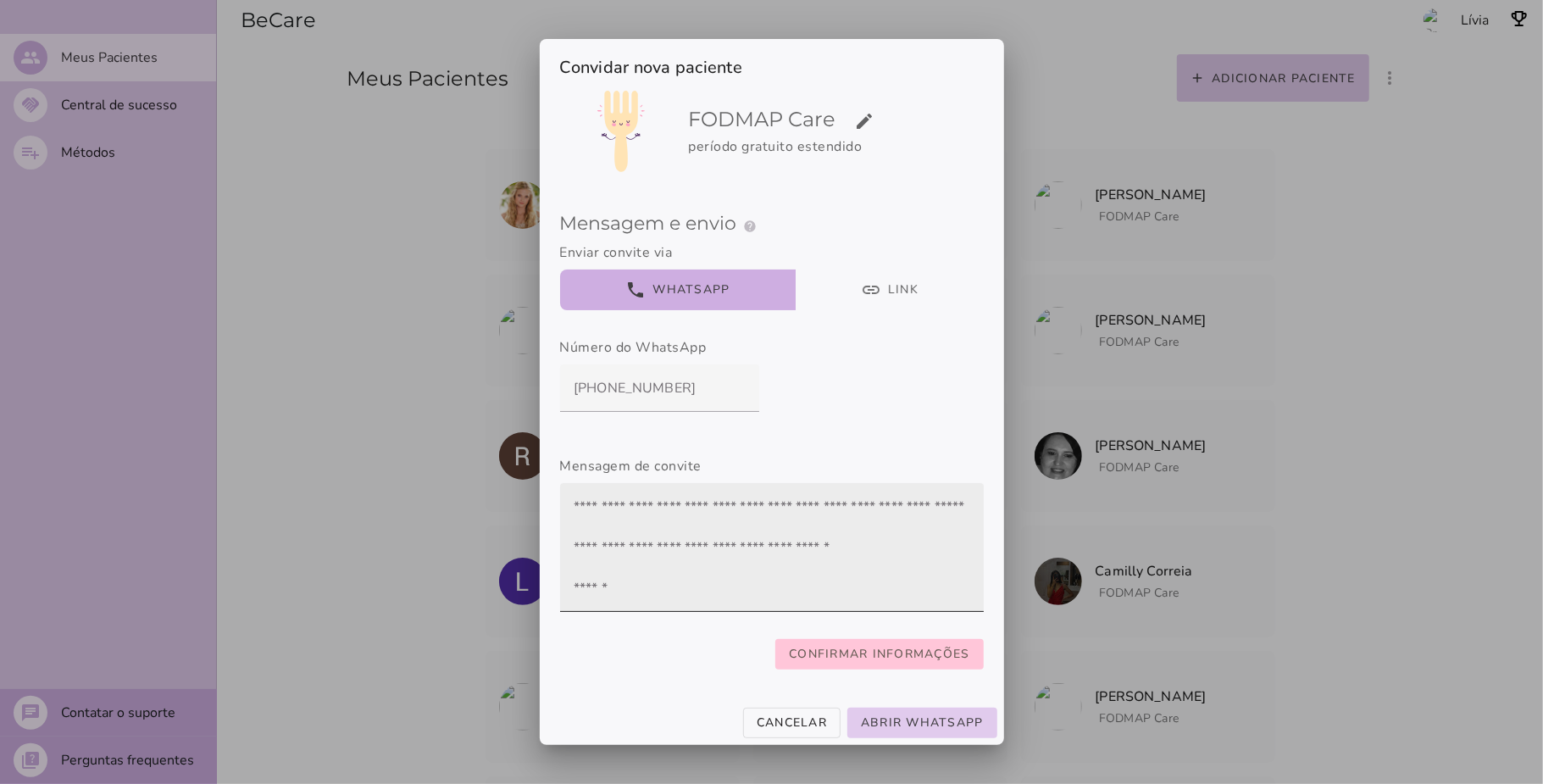
scroll to position [82, 0]
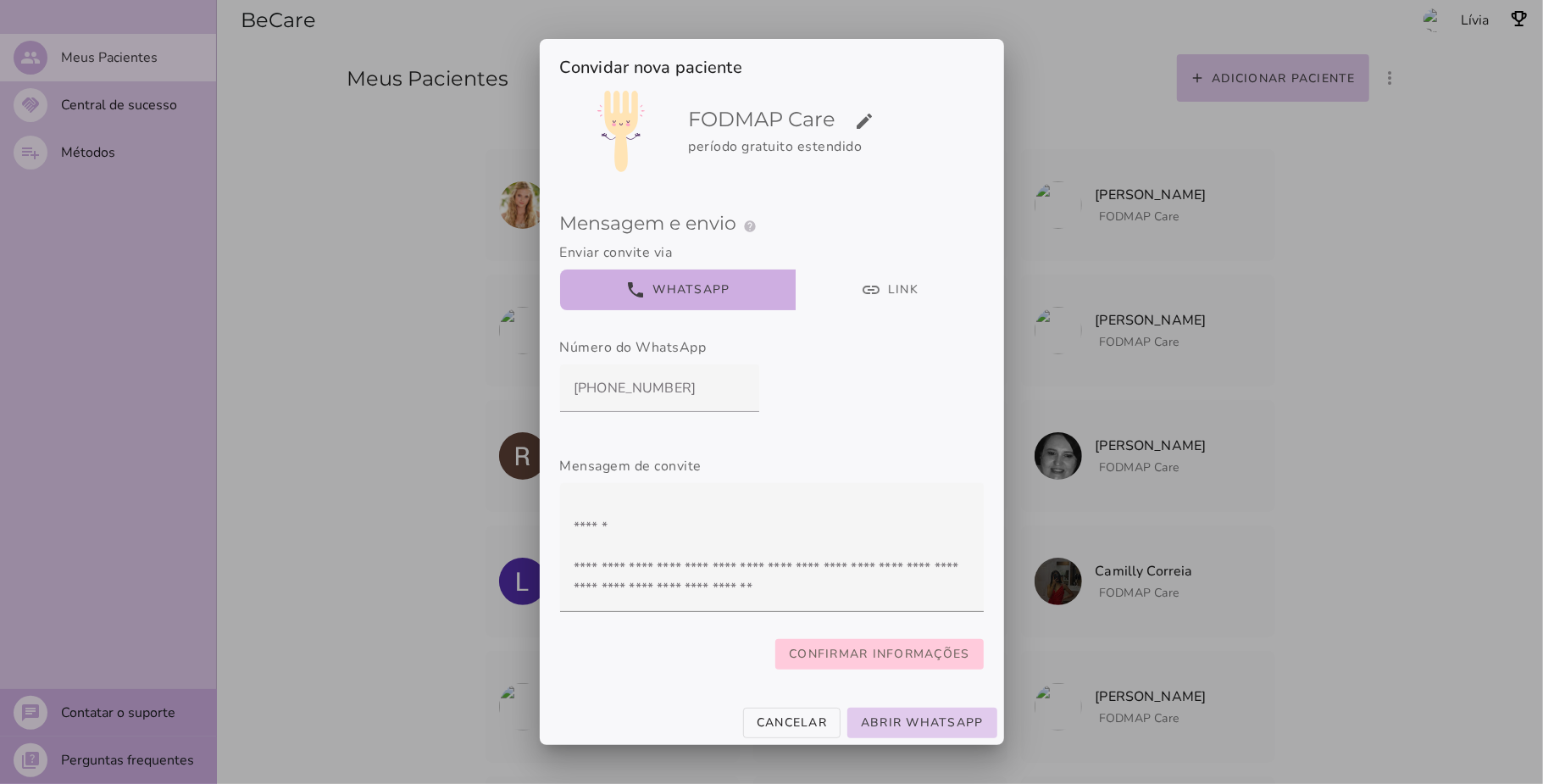
click at [0, 0] on slot "Confirmar informações" at bounding box center [0, 0] width 0 height 0
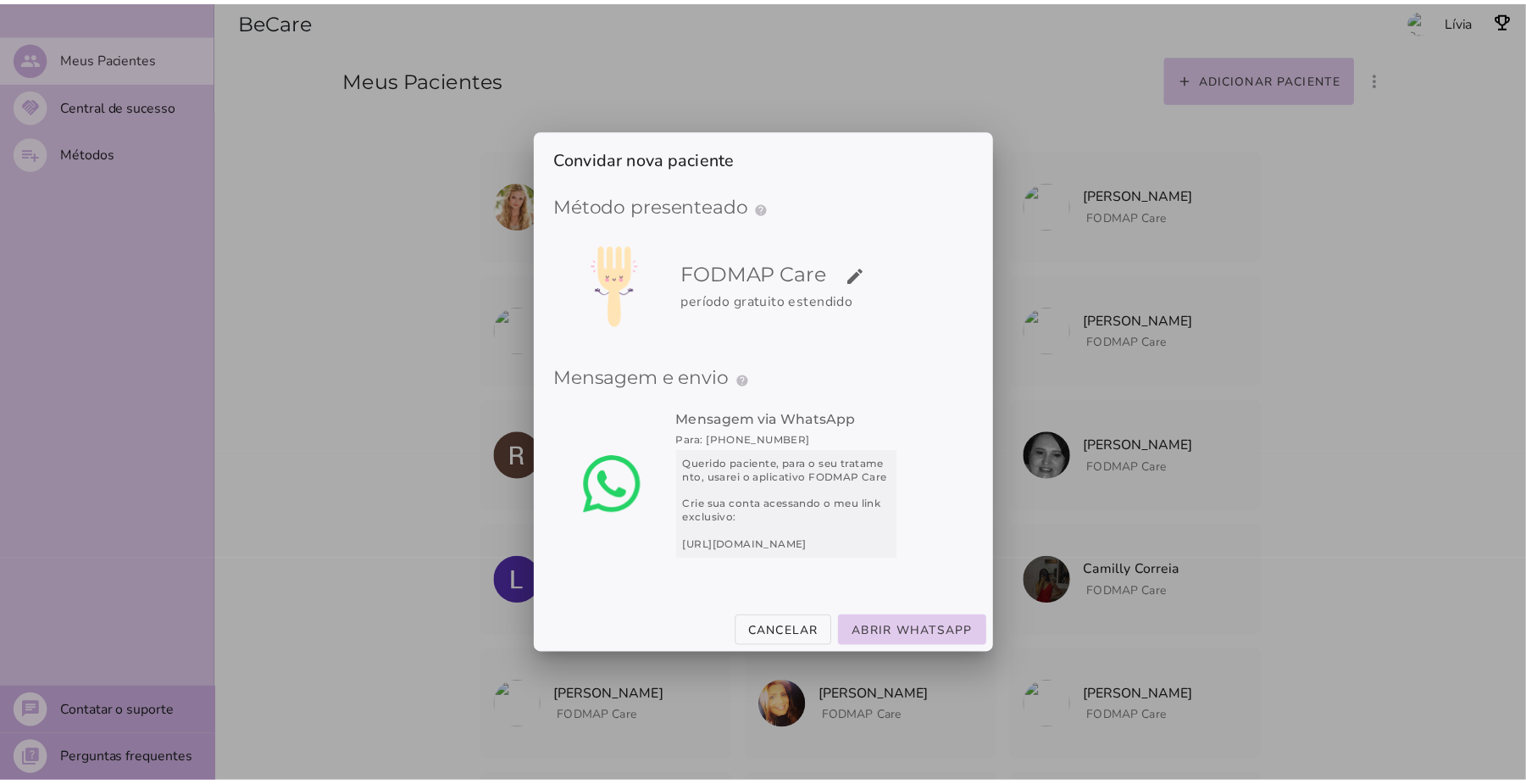
scroll to position [0, 0]
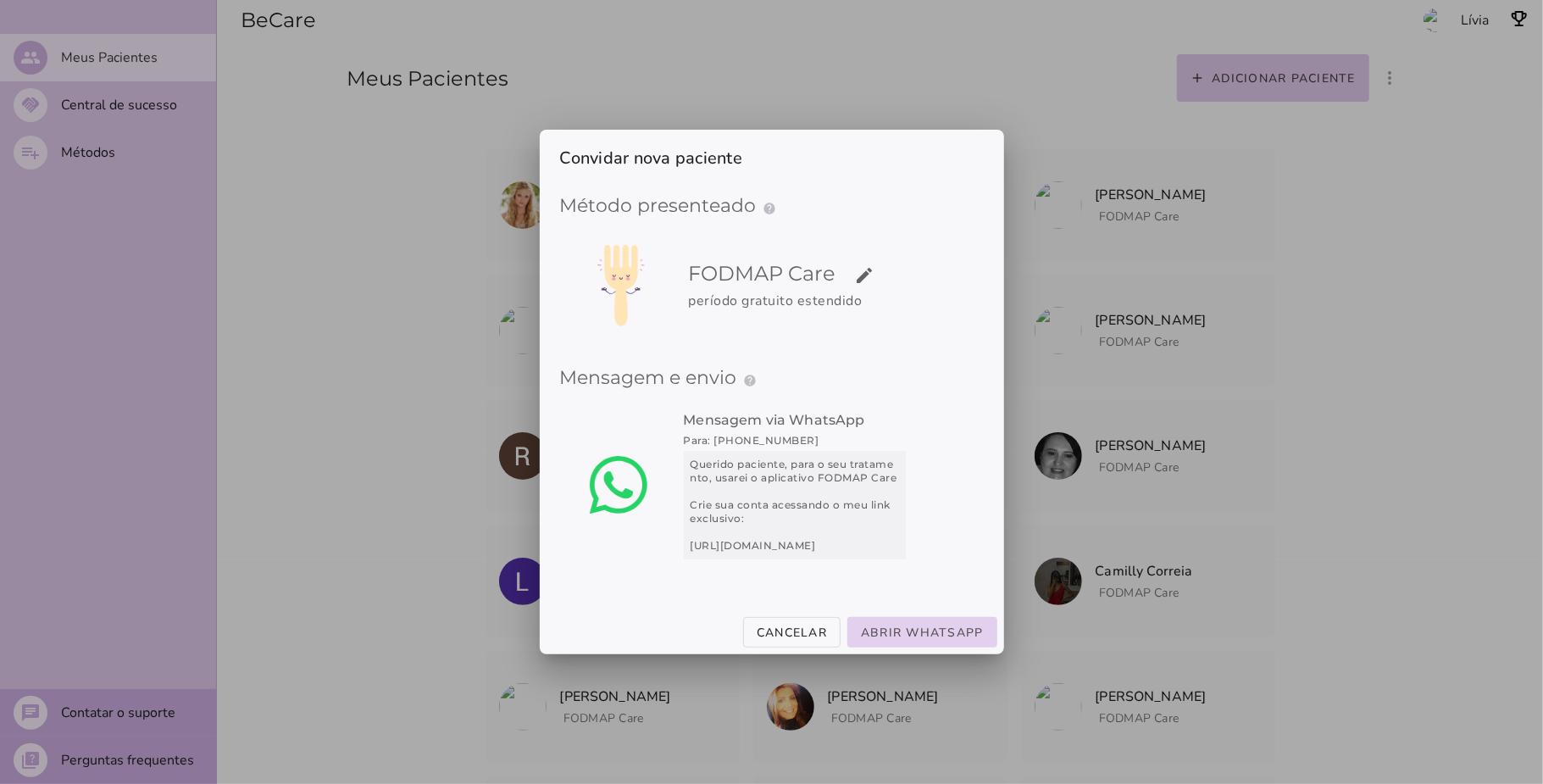
click at [0, 0] on slot "Abrir WhatsApp" at bounding box center [0, 0] width 0 height 0
